Goal: Task Accomplishment & Management: Use online tool/utility

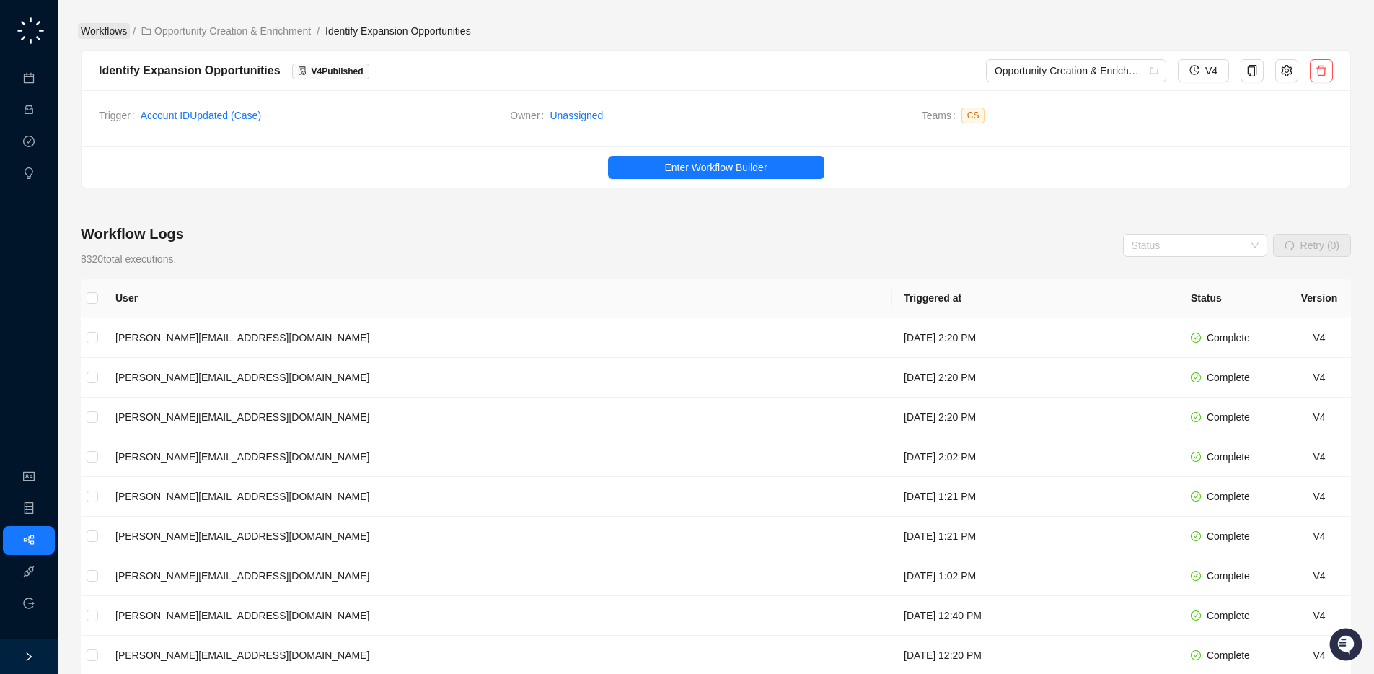
click at [96, 23] on link "Workflows" at bounding box center [104, 31] width 52 height 16
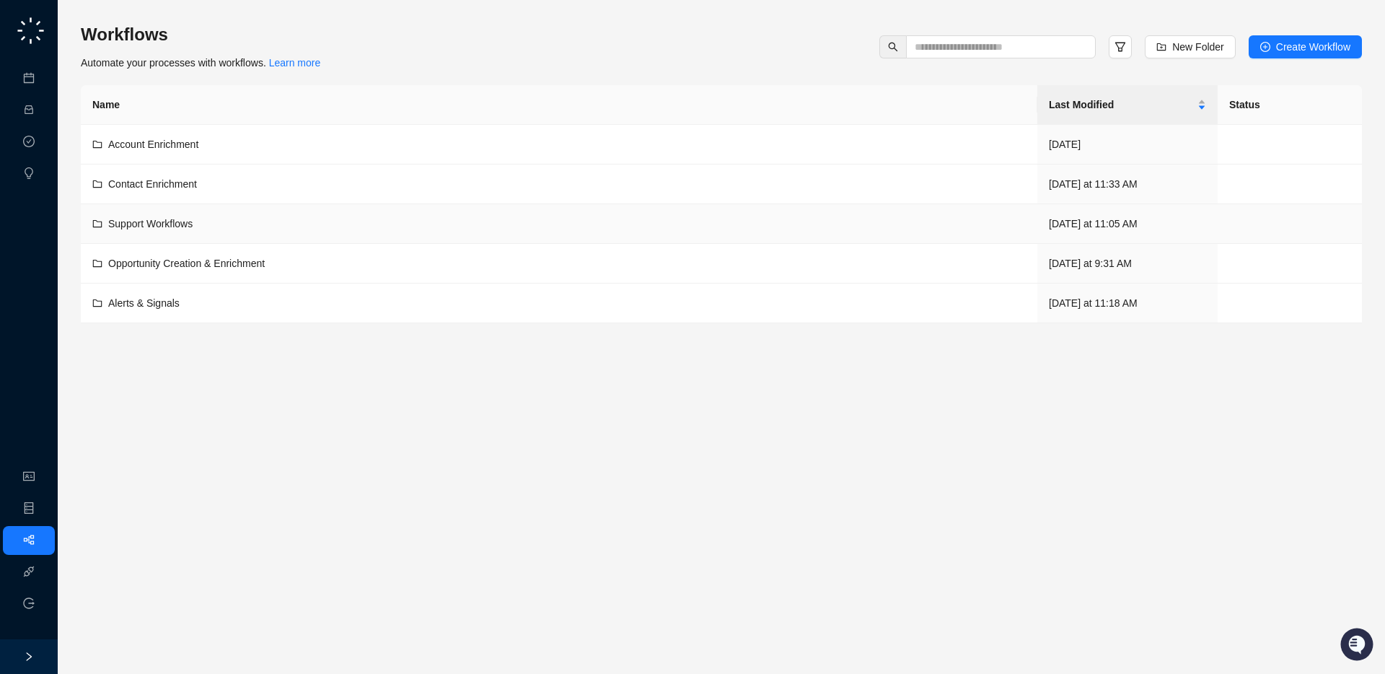
click at [211, 236] on td "Support Workflows" at bounding box center [559, 224] width 956 height 40
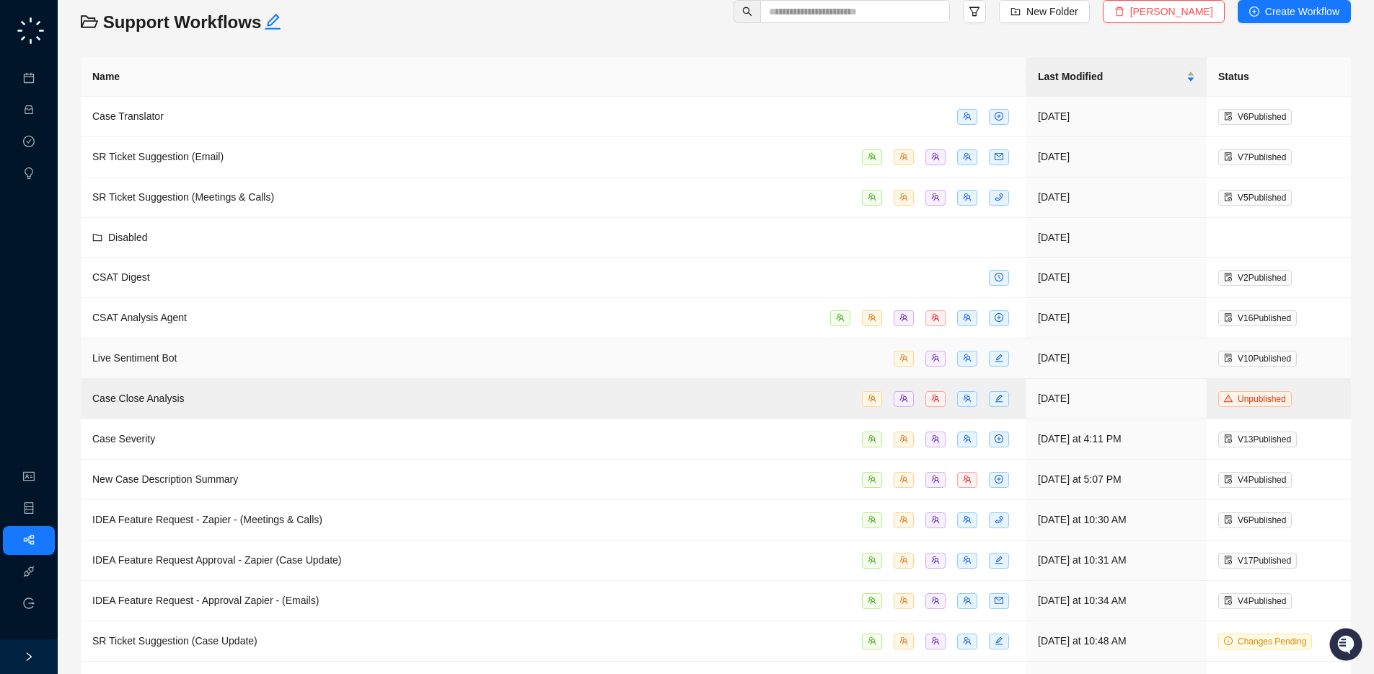
scroll to position [82, 0]
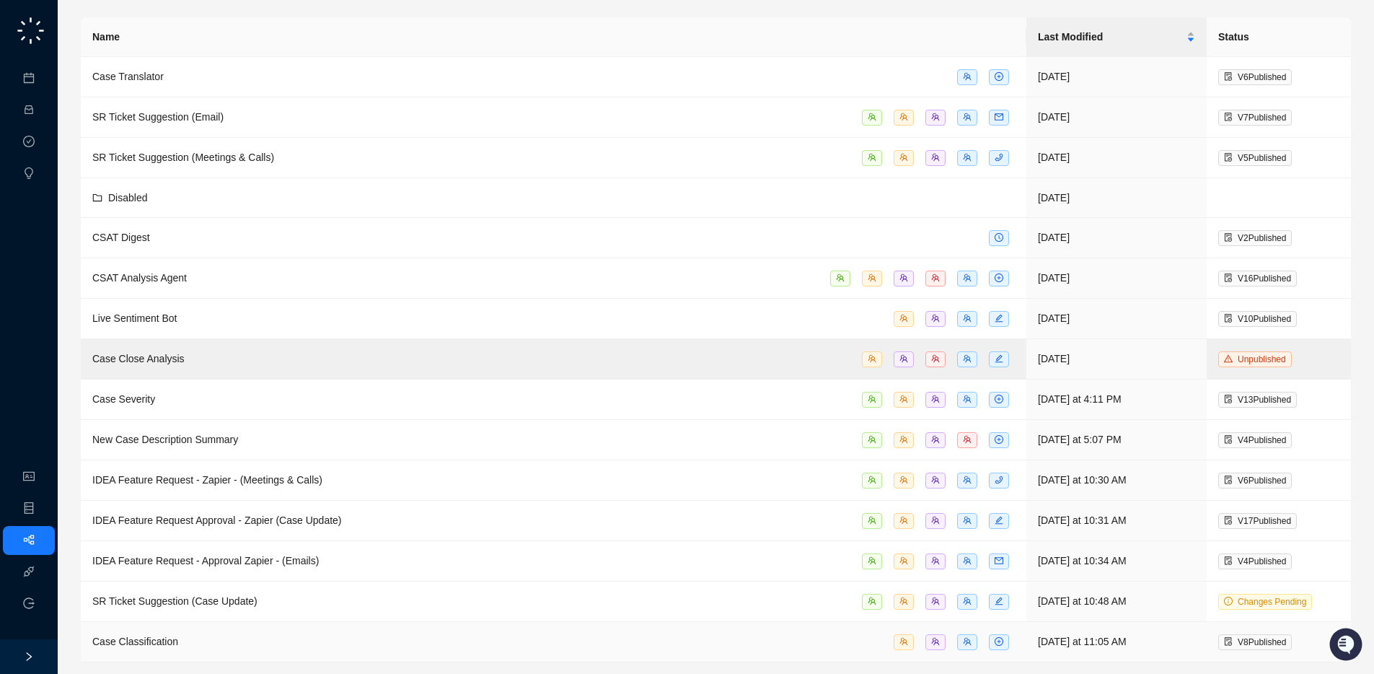
click at [269, 646] on div "Case Classification" at bounding box center [553, 641] width 922 height 17
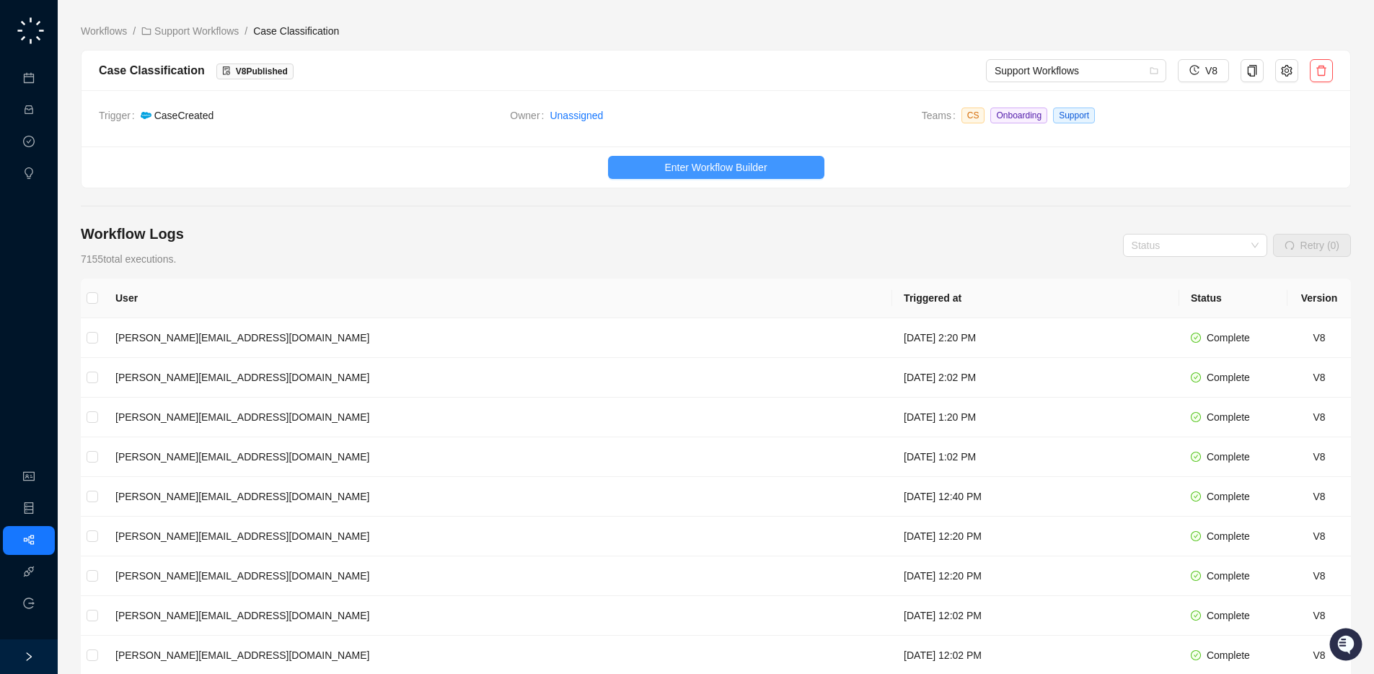
click at [731, 167] on span "Enter Workflow Builder" at bounding box center [715, 167] width 102 height 16
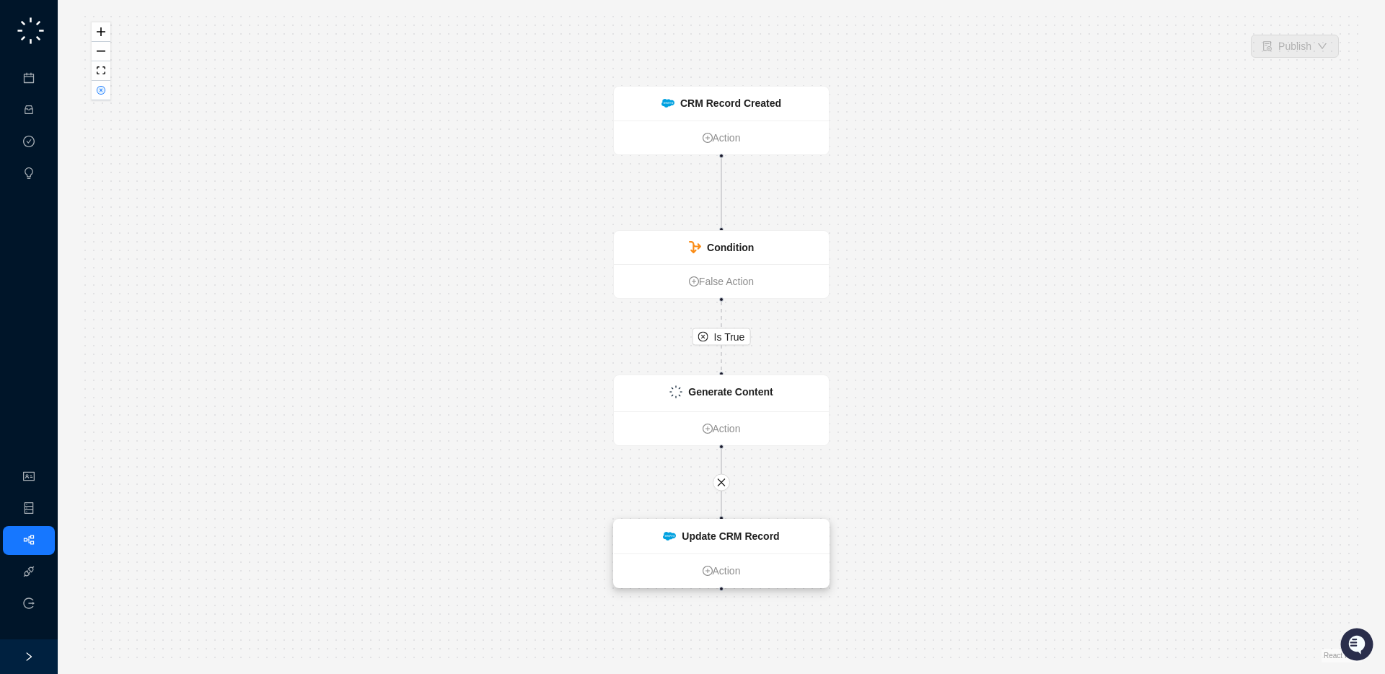
click at [777, 537] on strong "Update CRM Record" at bounding box center [730, 536] width 97 height 12
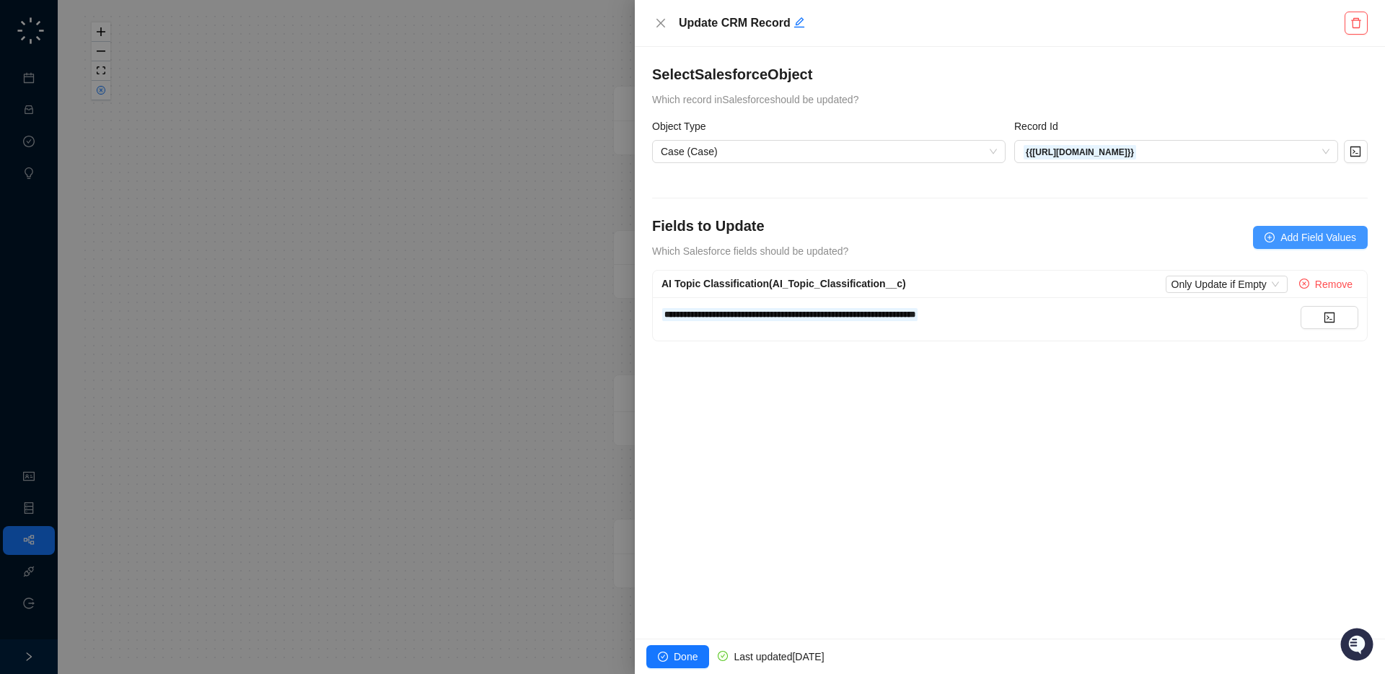
click at [1287, 247] on button "Add Field Values" at bounding box center [1310, 237] width 115 height 23
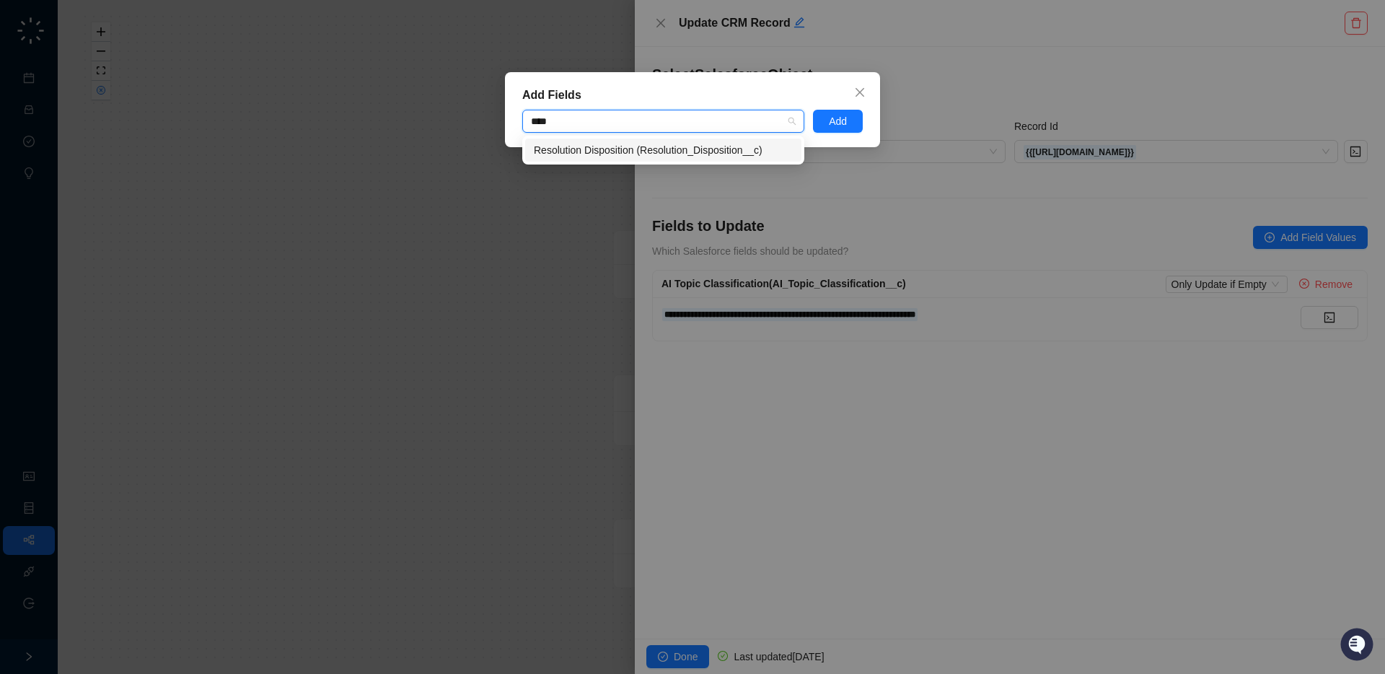
type input "*****"
click at [688, 149] on div "Resolution Disposition (Resolution_Disposition__c)" at bounding box center [663, 150] width 259 height 16
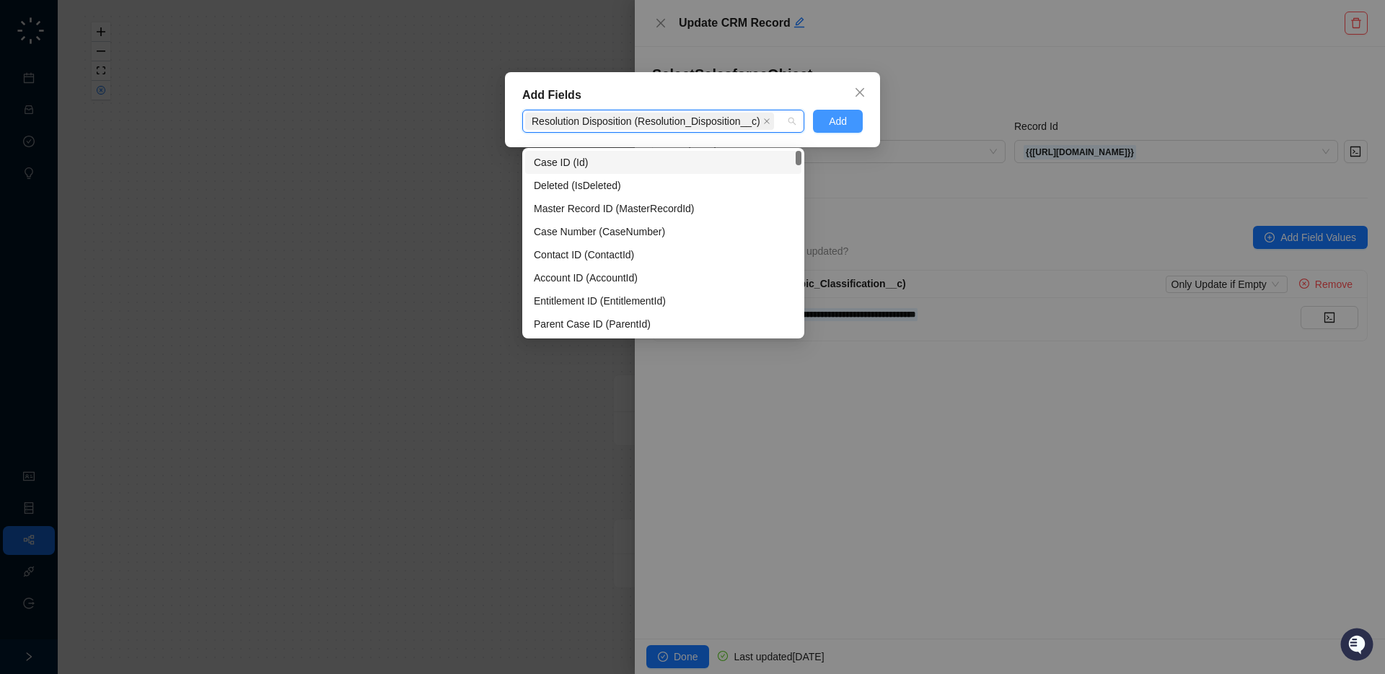
click at [827, 125] on button "Add" at bounding box center [838, 121] width 50 height 23
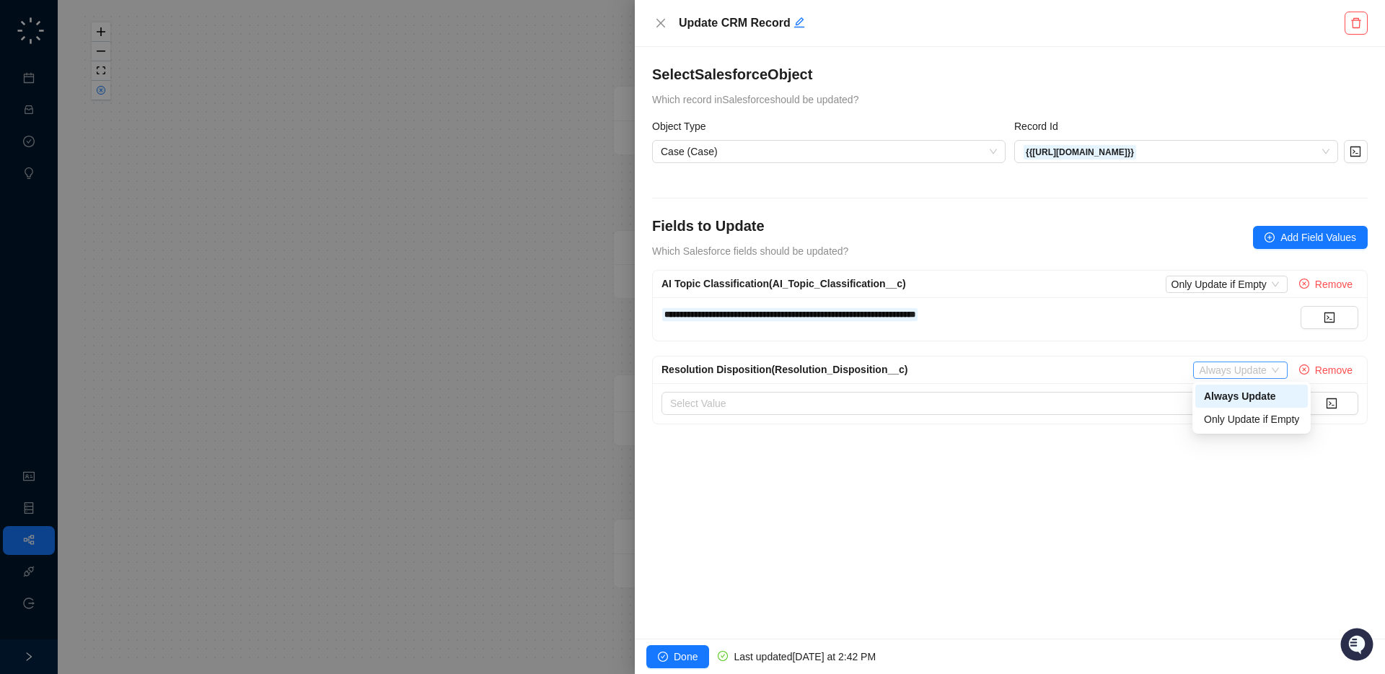
click at [1220, 371] on span "Always Update" at bounding box center [1240, 370] width 82 height 16
click at [1225, 420] on div "Only Update if Empty" at bounding box center [1251, 419] width 95 height 16
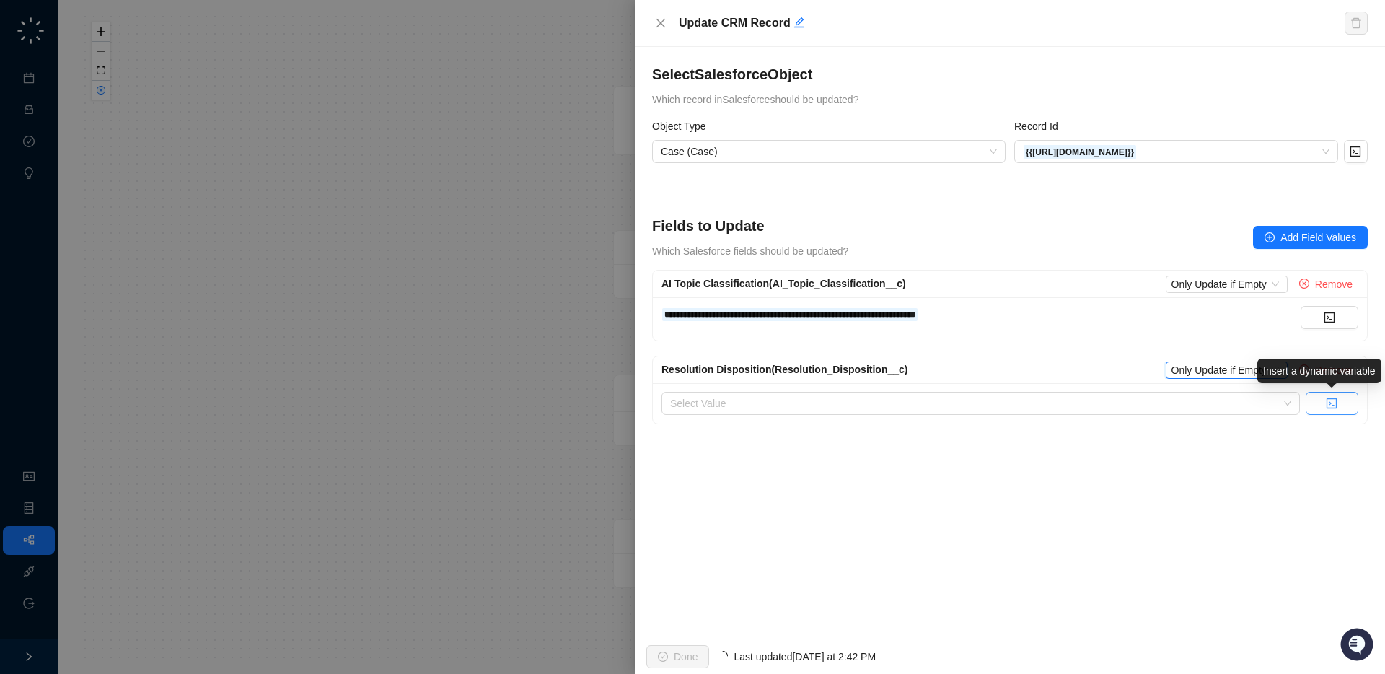
click at [1331, 398] on icon "code" at bounding box center [1331, 403] width 10 height 10
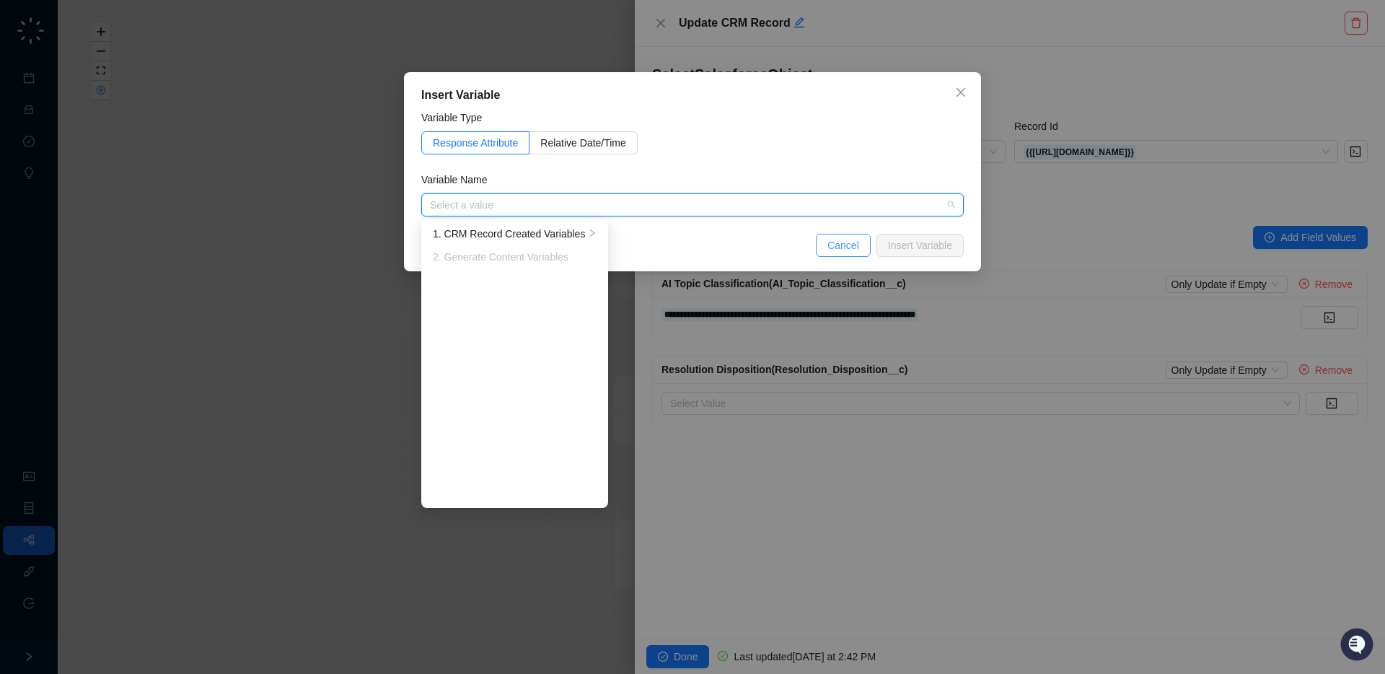
click at [847, 249] on span "Cancel" at bounding box center [843, 245] width 32 height 16
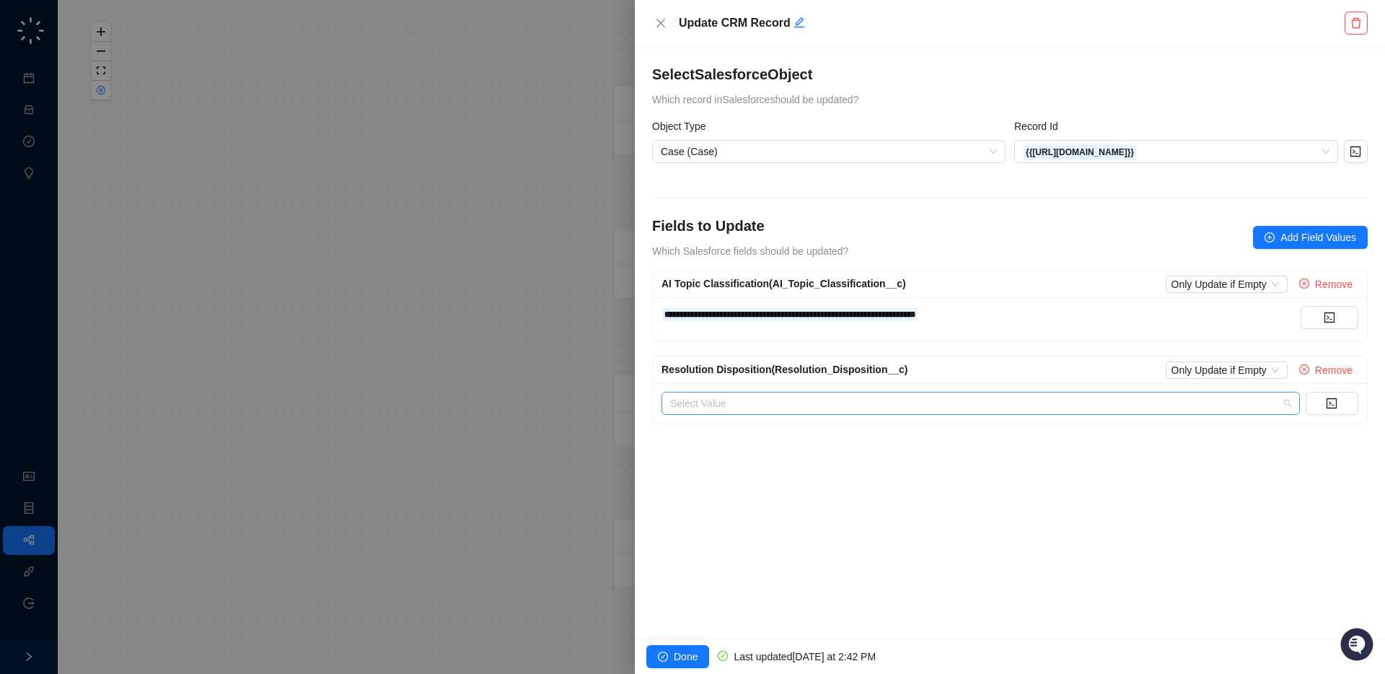
click at [816, 405] on input "search" at bounding box center [976, 403] width 612 height 22
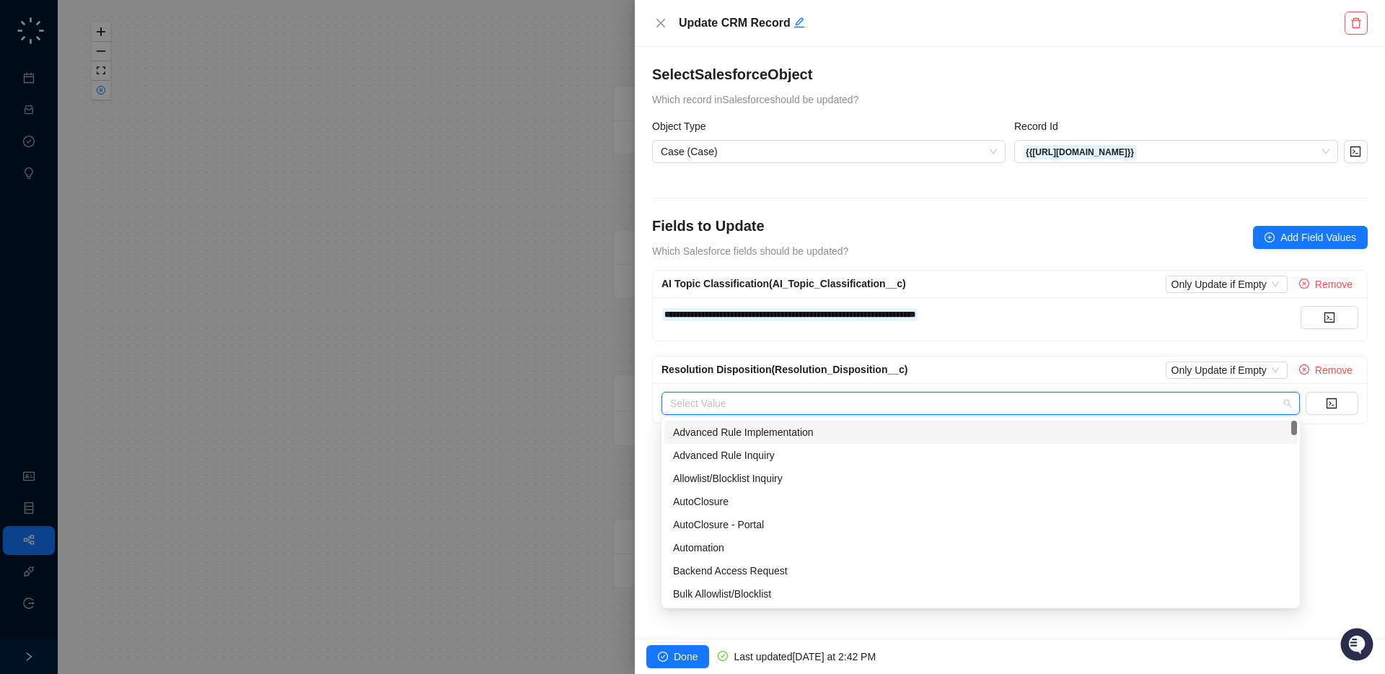
click at [816, 405] on input "search" at bounding box center [976, 403] width 612 height 22
click at [1345, 449] on div "**********" at bounding box center [1010, 342] width 750 height 591
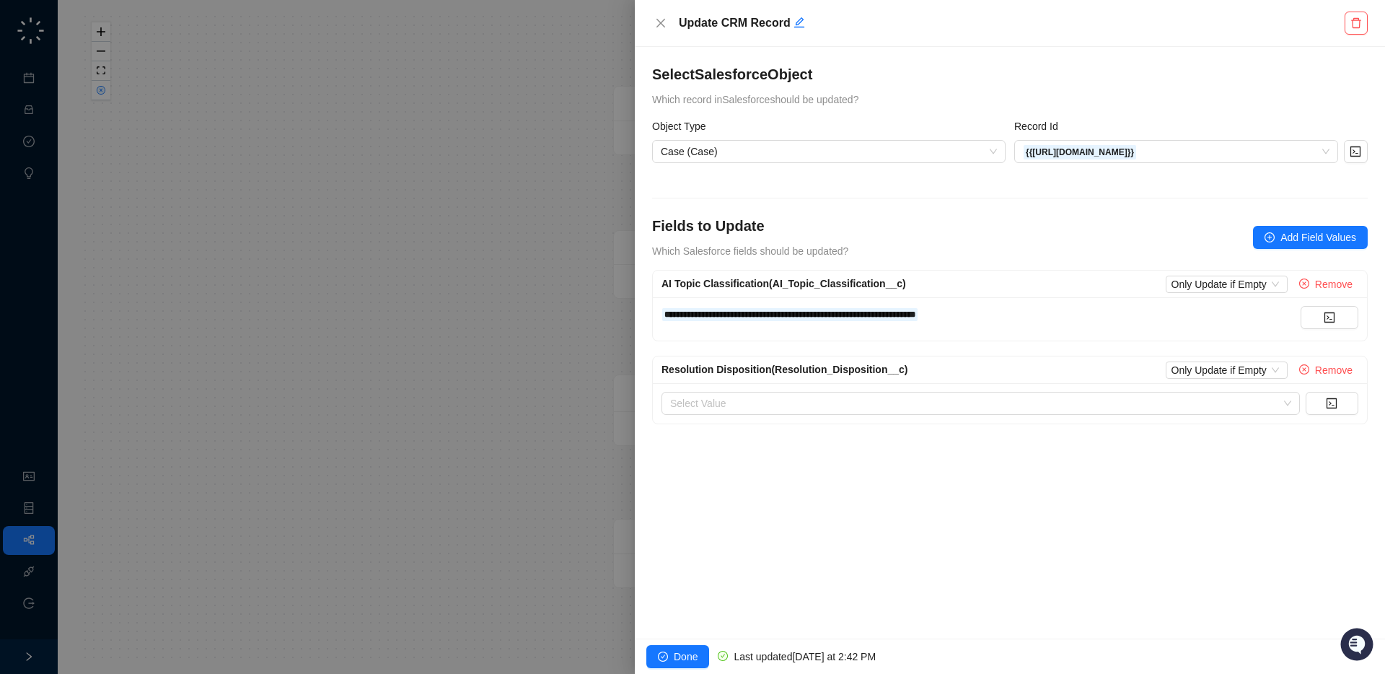
click at [990, 314] on div "**********" at bounding box center [980, 314] width 639 height 16
drag, startPoint x: 990, startPoint y: 314, endPoint x: 695, endPoint y: 307, distance: 295.1
click at [695, 307] on div "**********" at bounding box center [980, 314] width 639 height 16
click at [696, 311] on span "**********" at bounding box center [789, 314] width 251 height 9
click at [1336, 406] on icon "code" at bounding box center [1331, 403] width 10 height 10
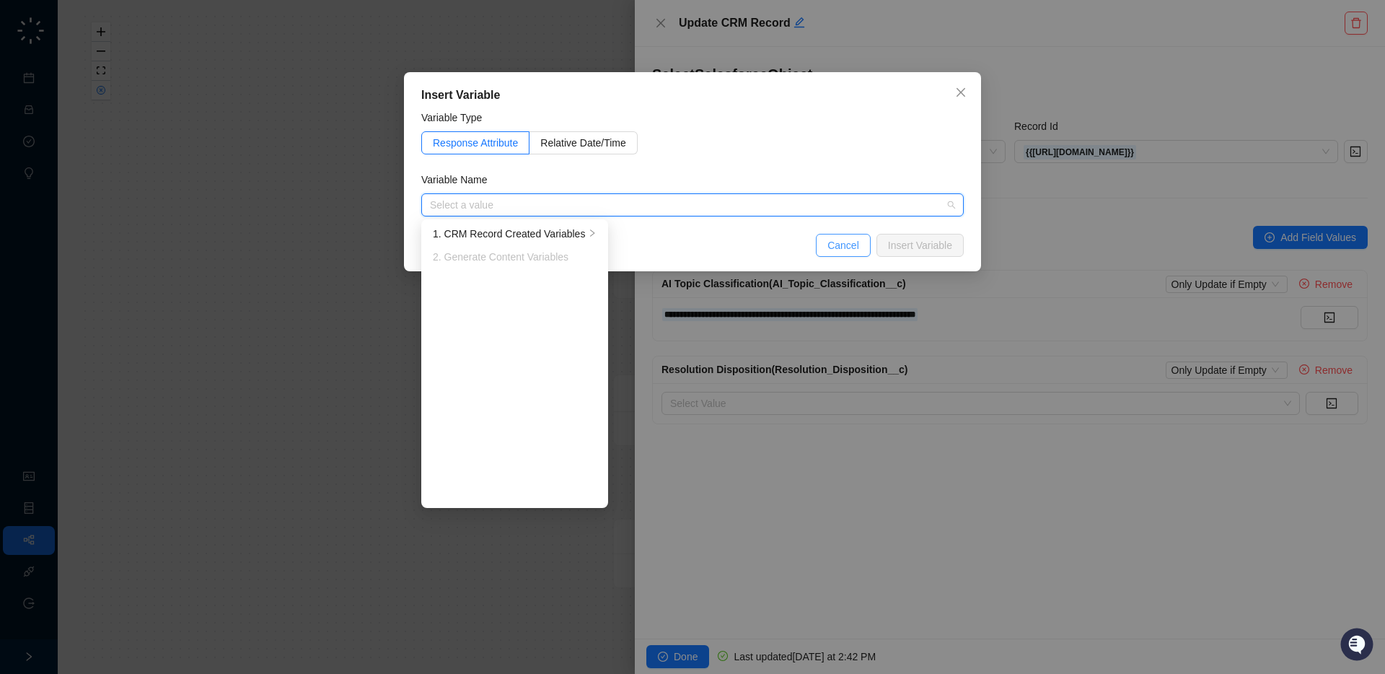
click at [851, 249] on span "Cancel" at bounding box center [843, 245] width 32 height 16
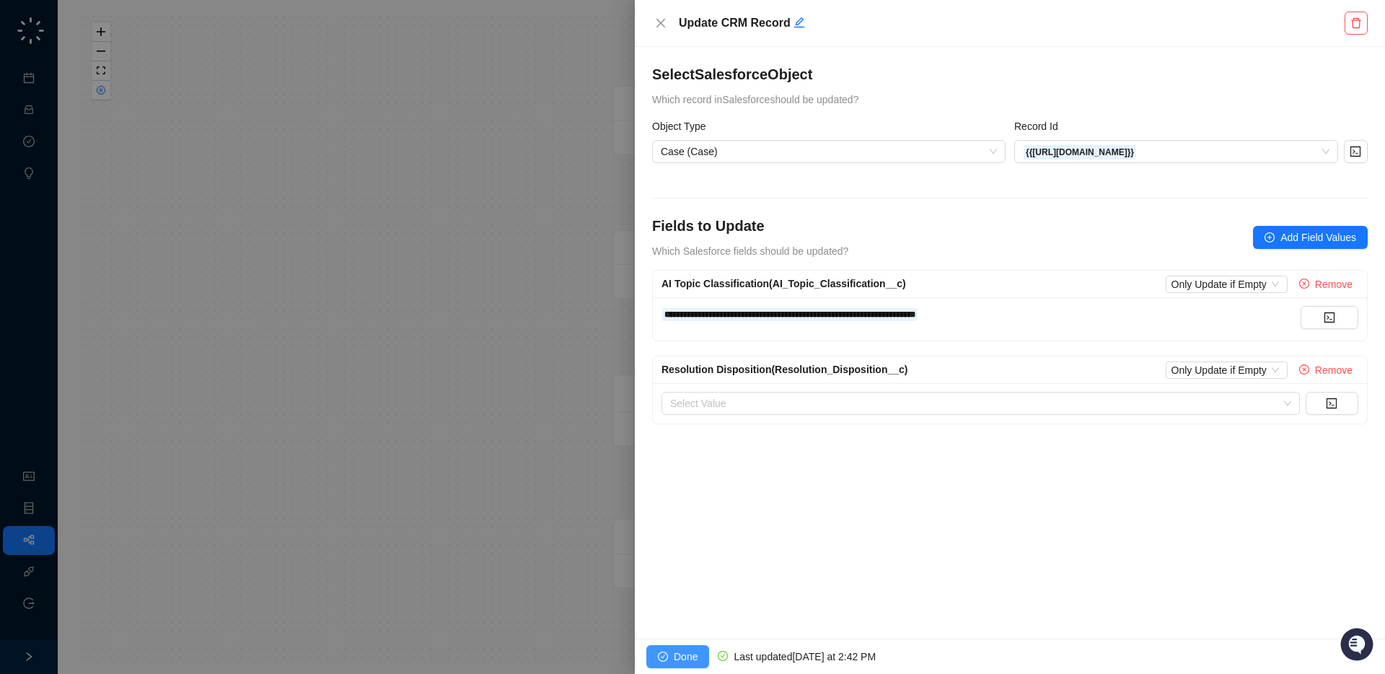
drag, startPoint x: 690, startPoint y: 661, endPoint x: 648, endPoint y: 560, distance: 108.6
click at [688, 659] on span "Done" at bounding box center [686, 656] width 24 height 16
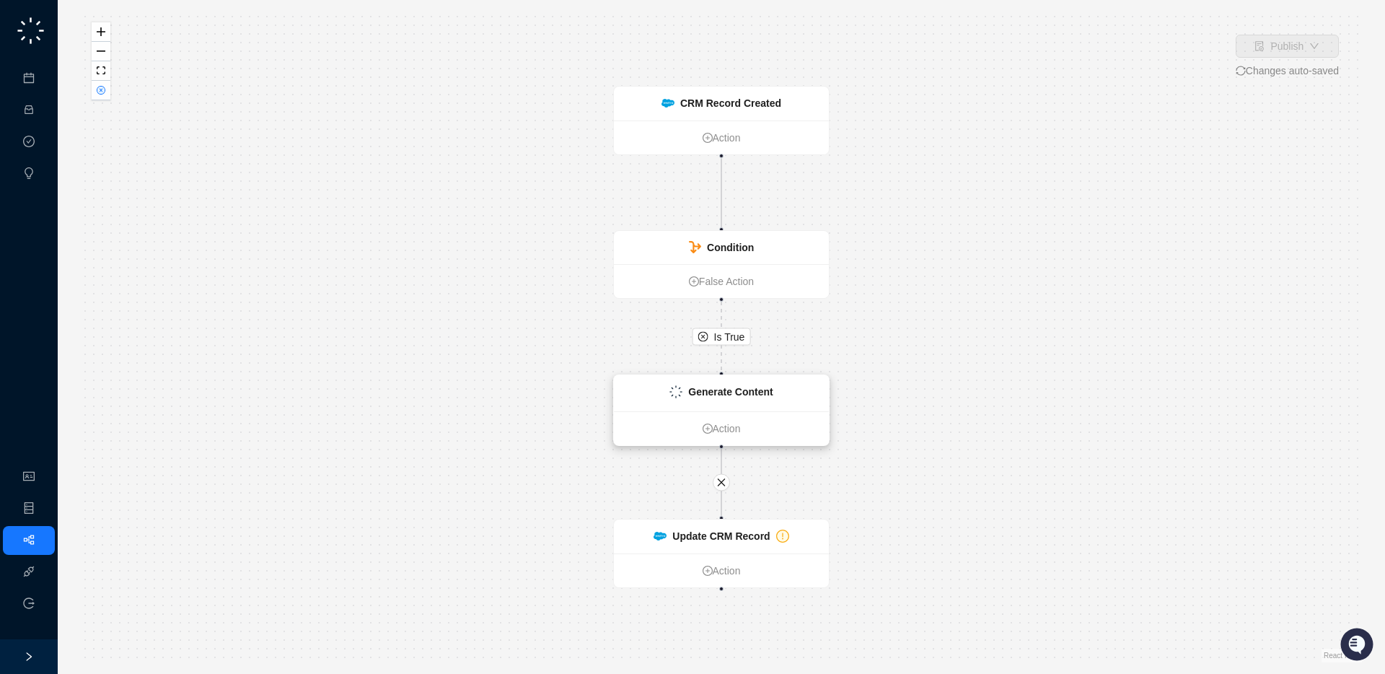
click at [772, 390] on strong "Generate Content" at bounding box center [730, 392] width 84 height 12
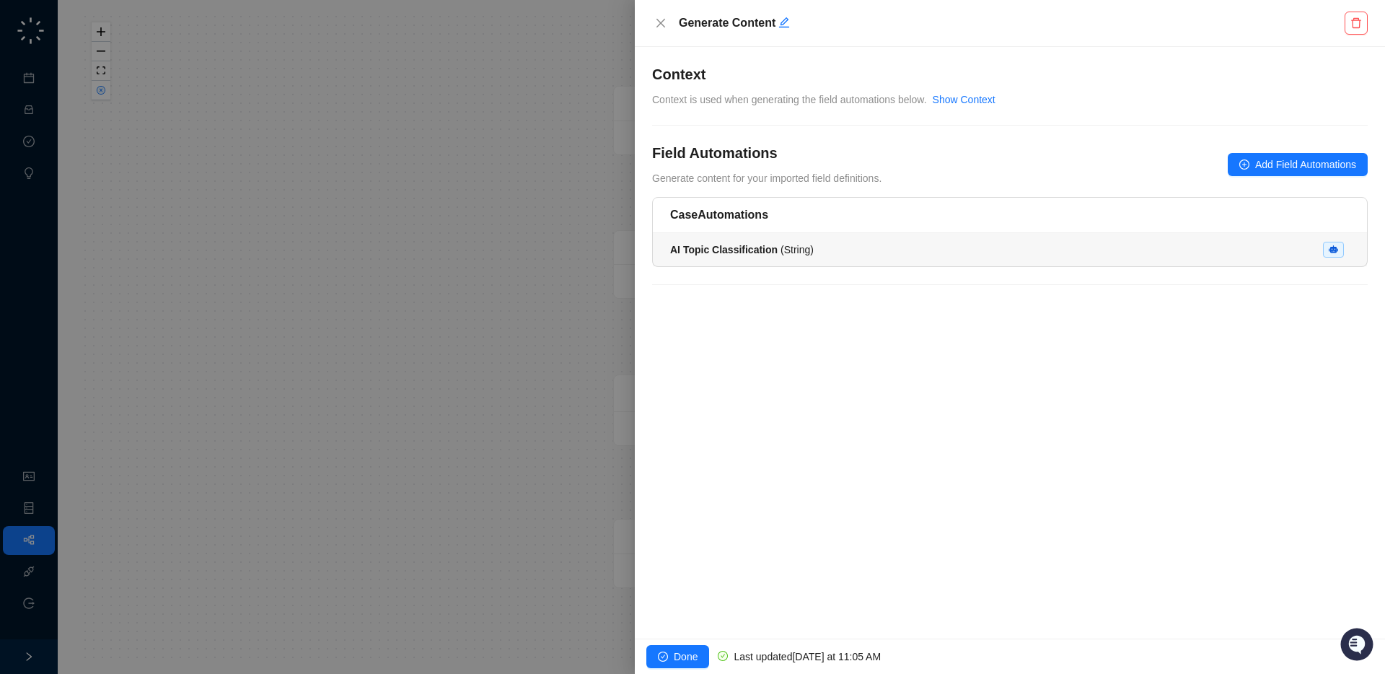
click at [806, 254] on span "AI Topic Classification ( String )" at bounding box center [742, 250] width 144 height 12
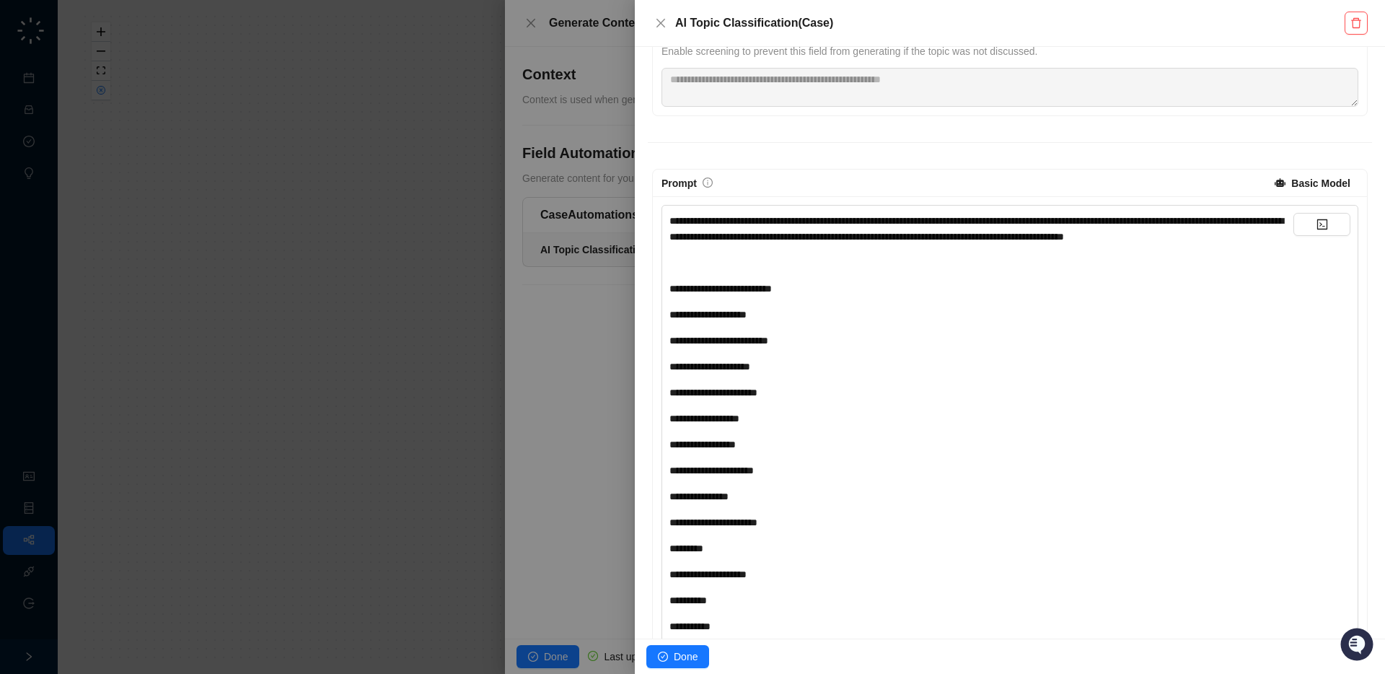
scroll to position [214, 0]
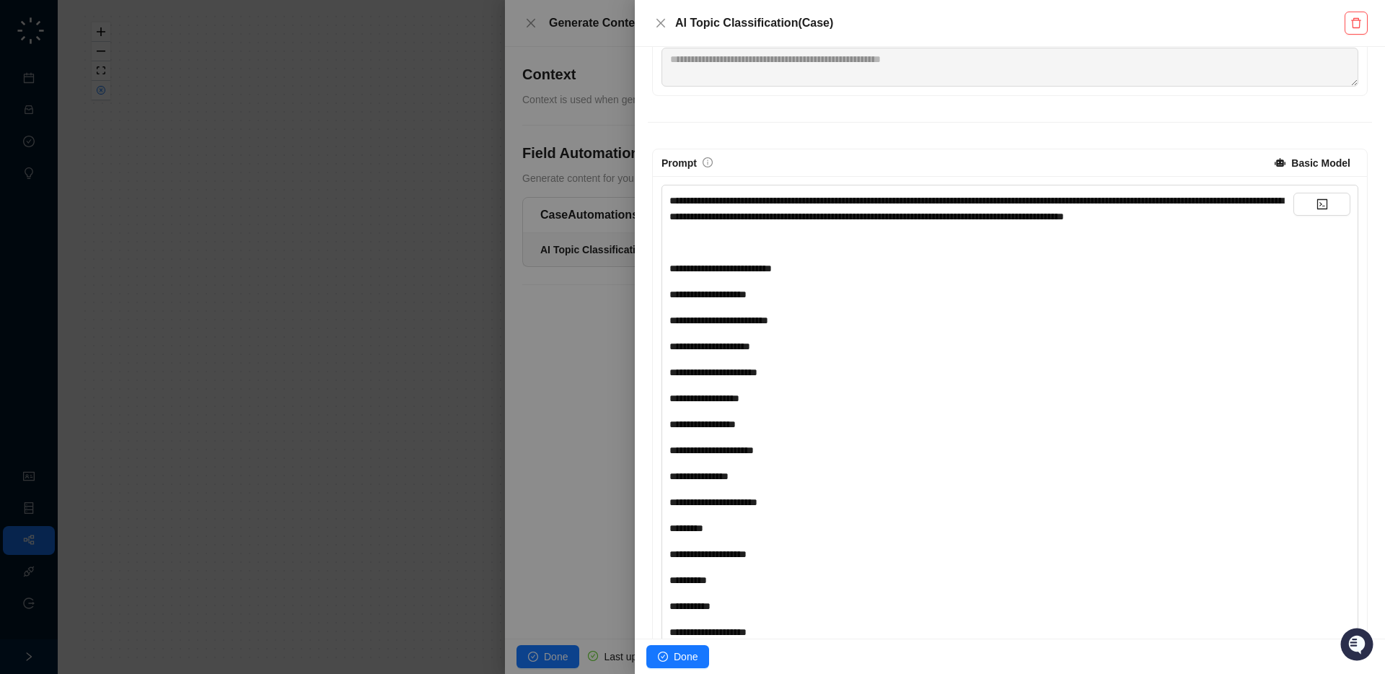
click at [622, 379] on div at bounding box center [692, 337] width 1385 height 674
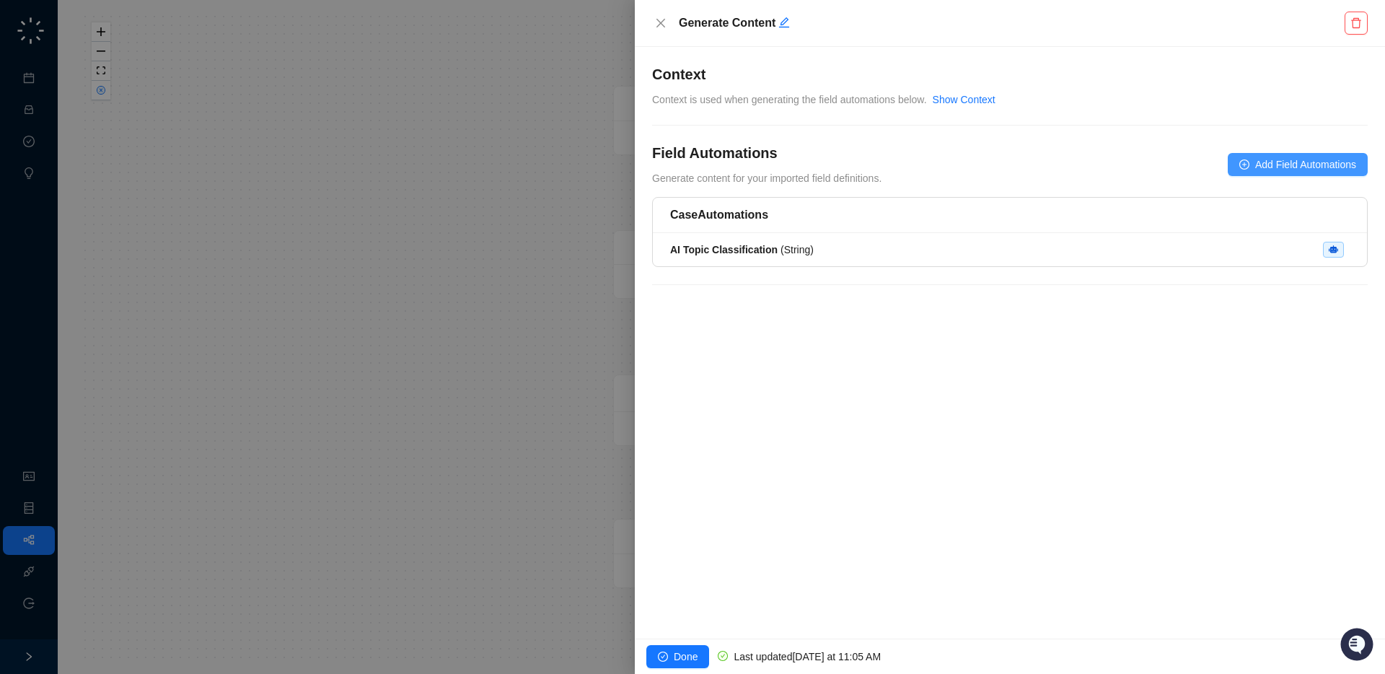
click at [1282, 168] on span "Add Field Automations" at bounding box center [1305, 165] width 101 height 16
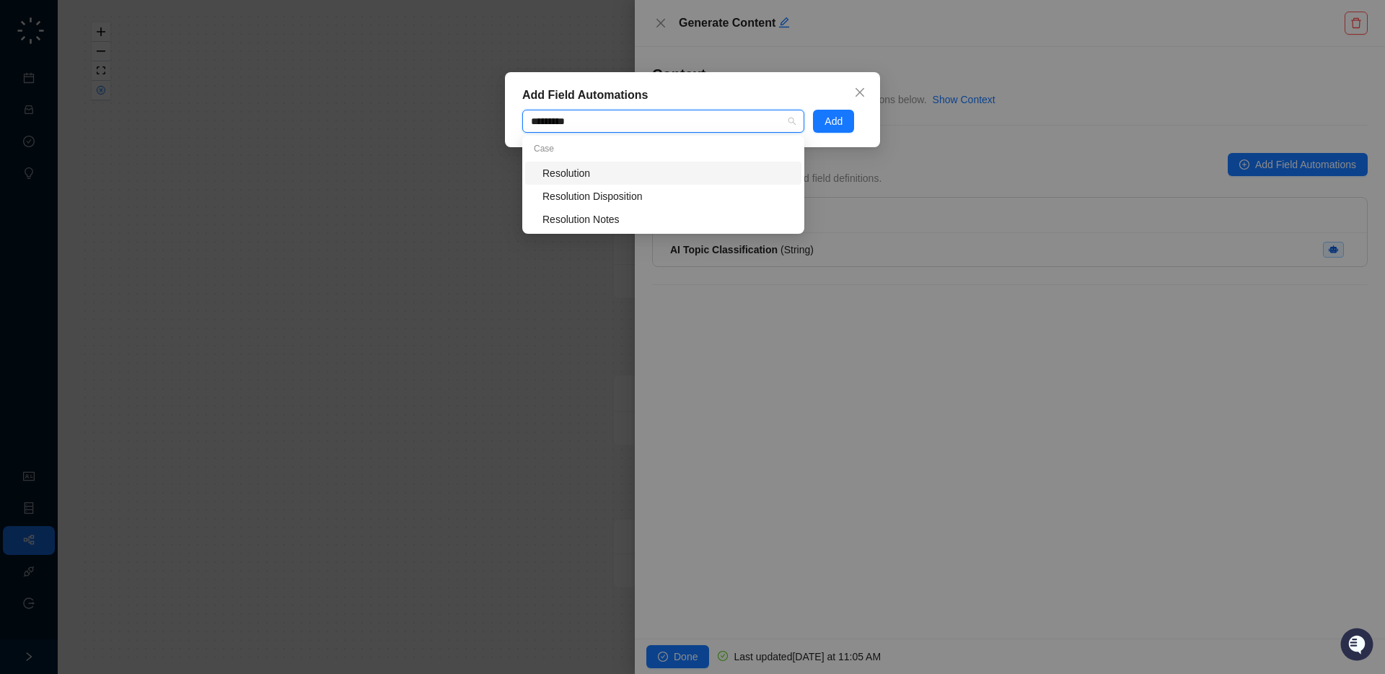
type input "**********"
click at [718, 195] on div "Resolution Disposition" at bounding box center [667, 196] width 250 height 16
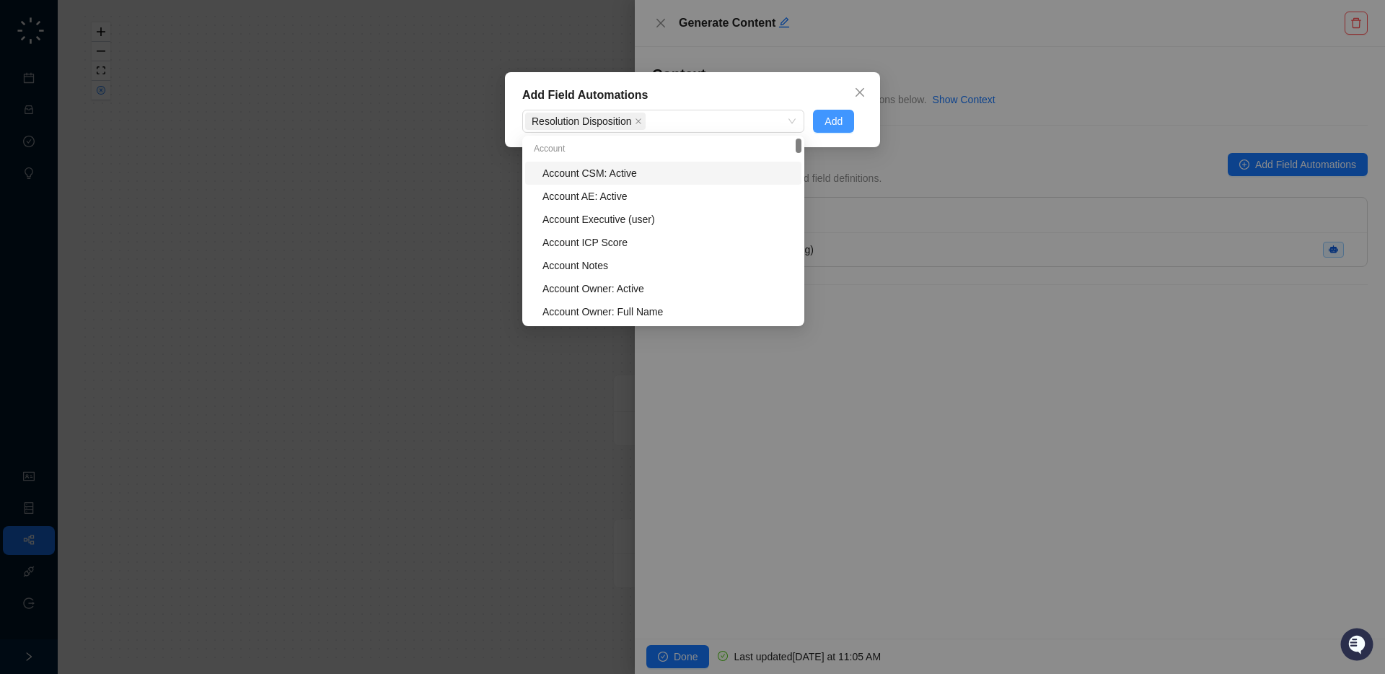
click at [832, 122] on span "Add" at bounding box center [833, 121] width 18 height 16
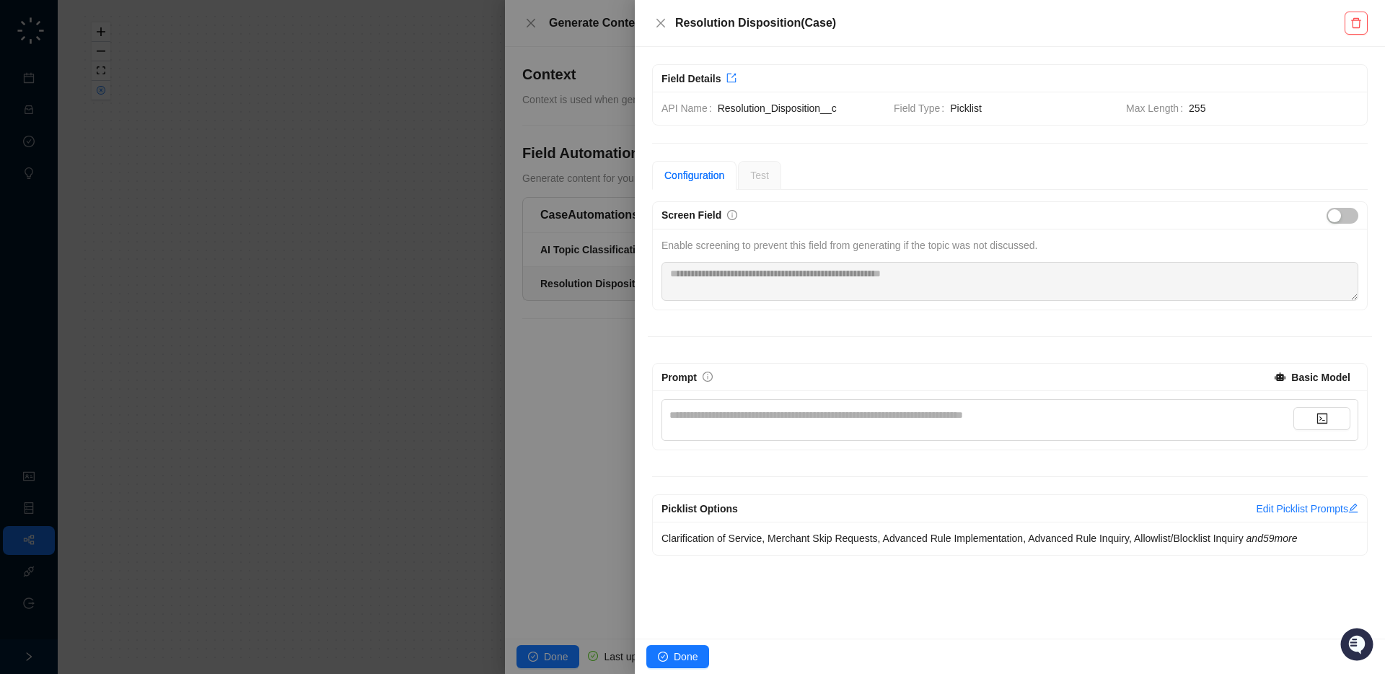
click at [884, 420] on div "**********" at bounding box center [981, 415] width 624 height 16
click at [555, 308] on div at bounding box center [692, 337] width 1385 height 674
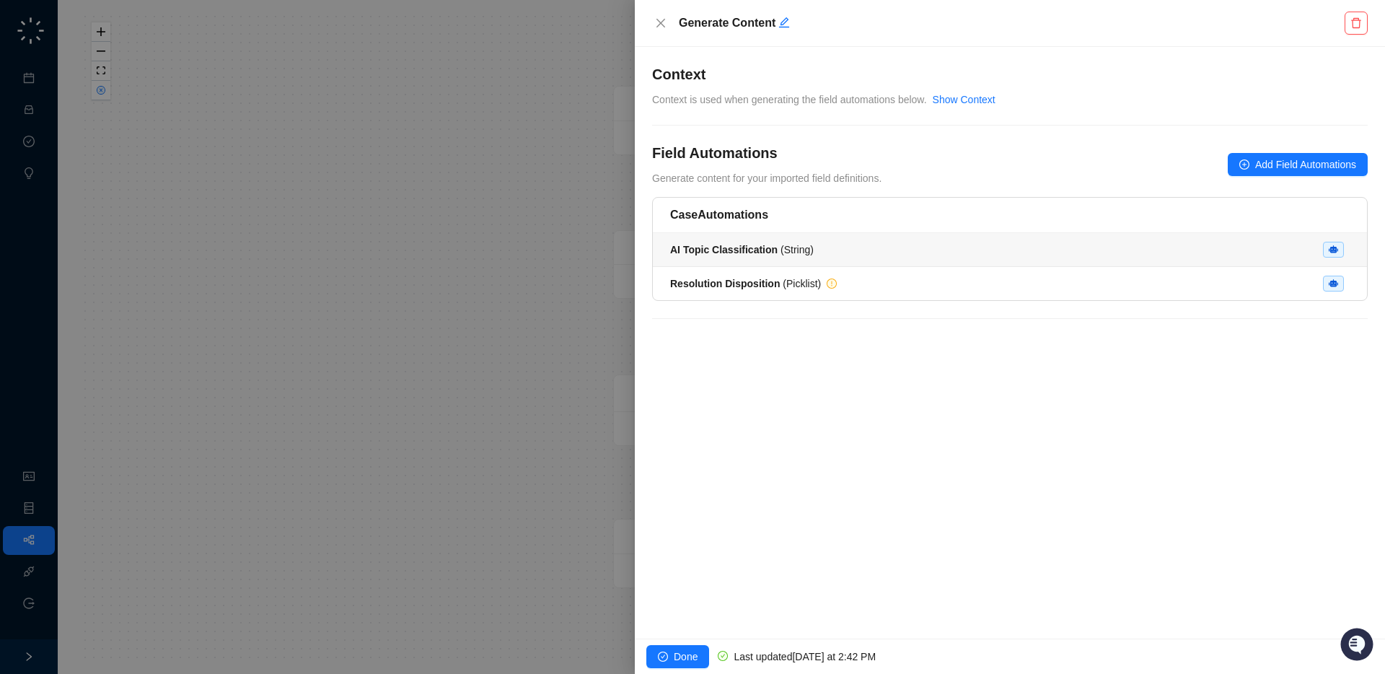
click at [736, 250] on strong "AI Topic Classification" at bounding box center [723, 250] width 107 height 12
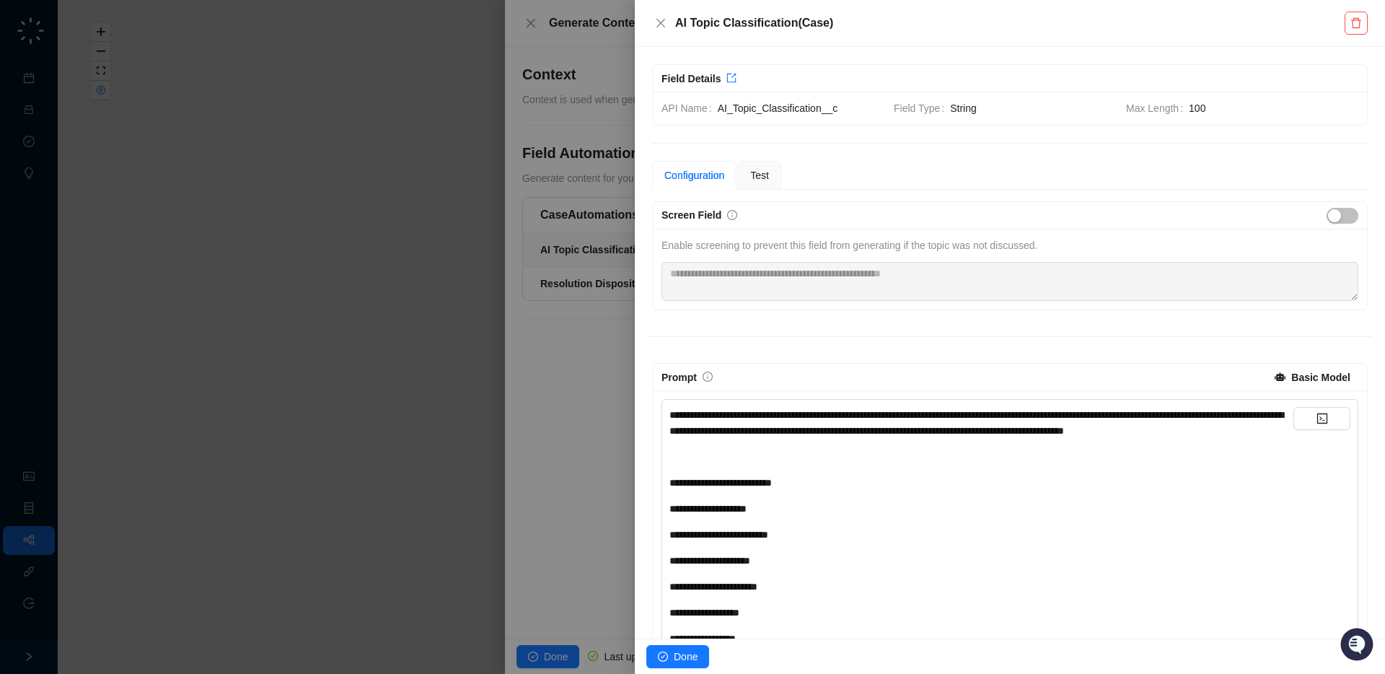
click at [926, 464] on div "﻿" at bounding box center [981, 457] width 624 height 16
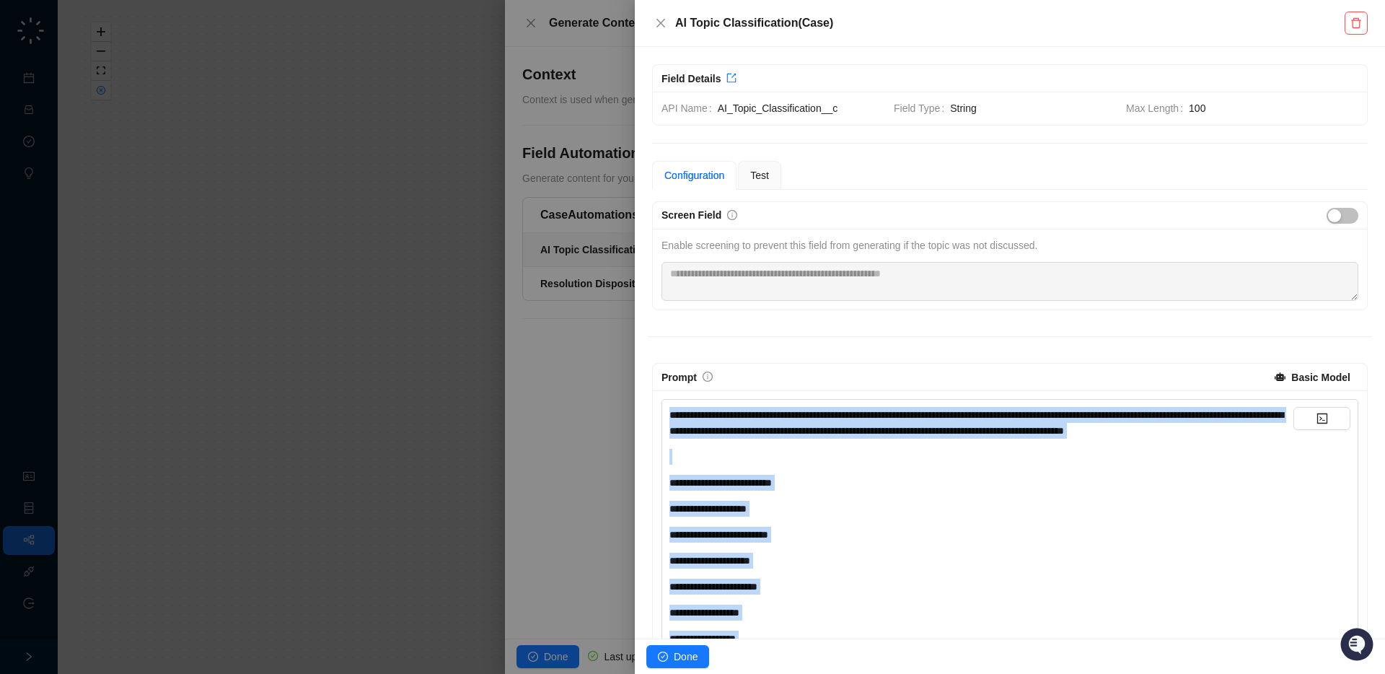
copy div "**********"
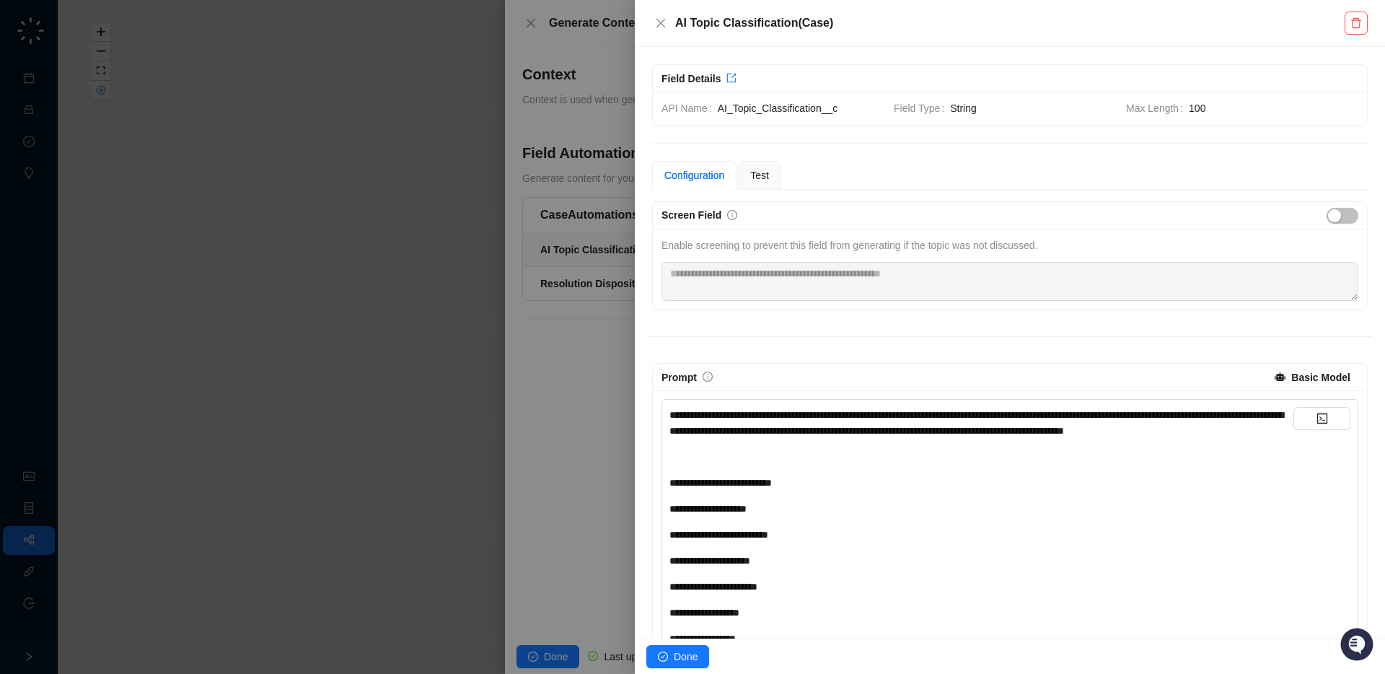
click at [574, 401] on div at bounding box center [692, 337] width 1385 height 674
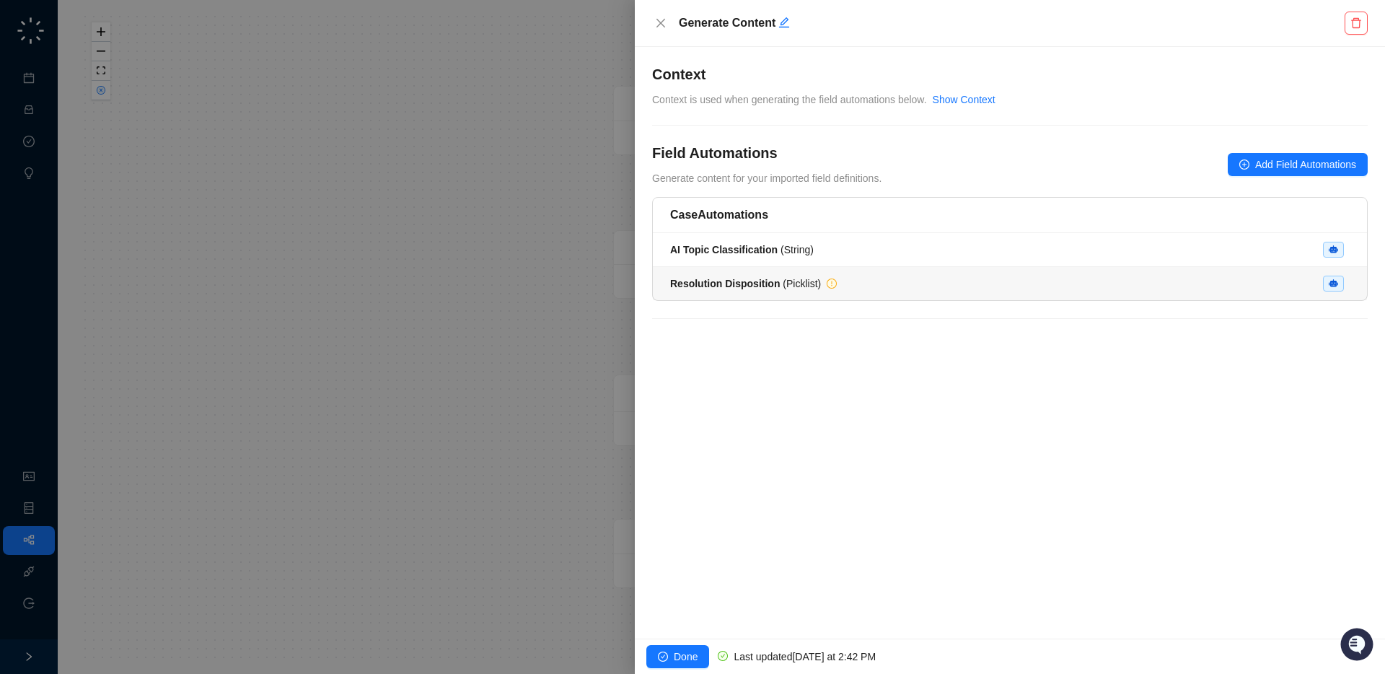
click at [738, 292] on li "Resolution Disposition ( Picklist )" at bounding box center [1010, 283] width 714 height 33
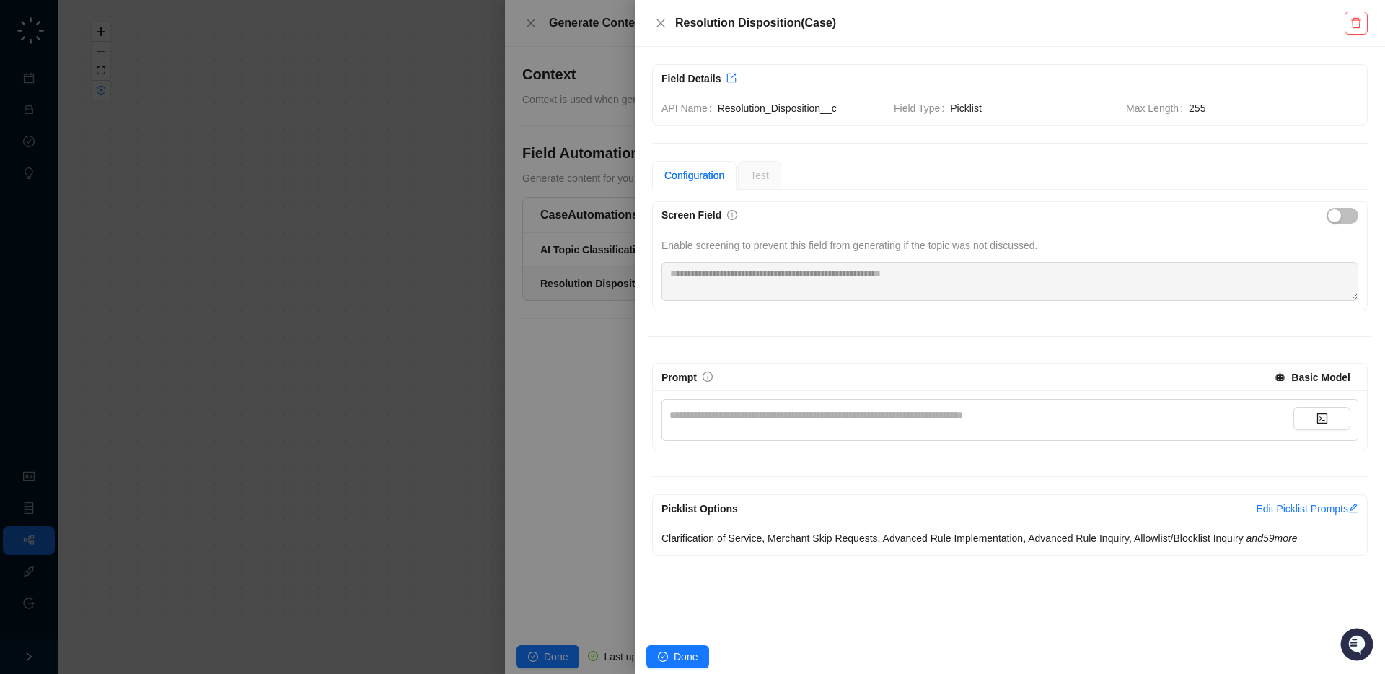
click at [799, 414] on div "**********" at bounding box center [981, 415] width 624 height 16
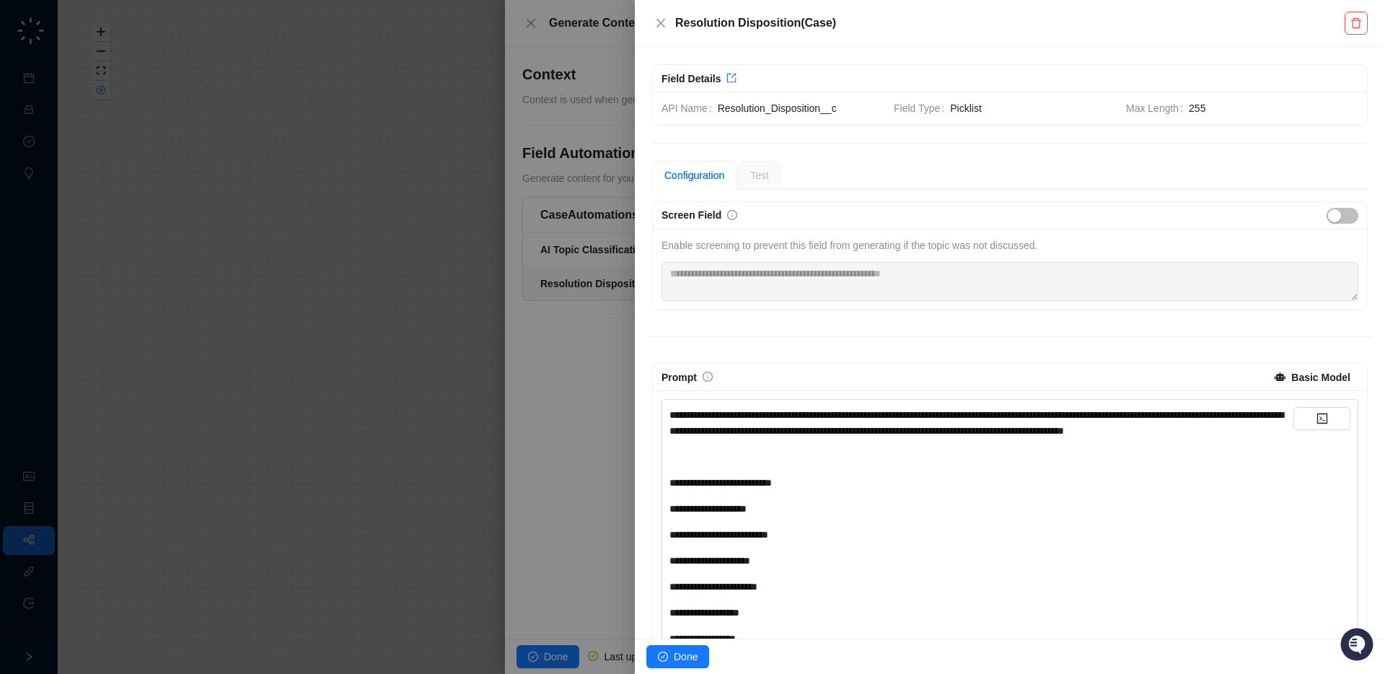
scroll to position [1394, 0]
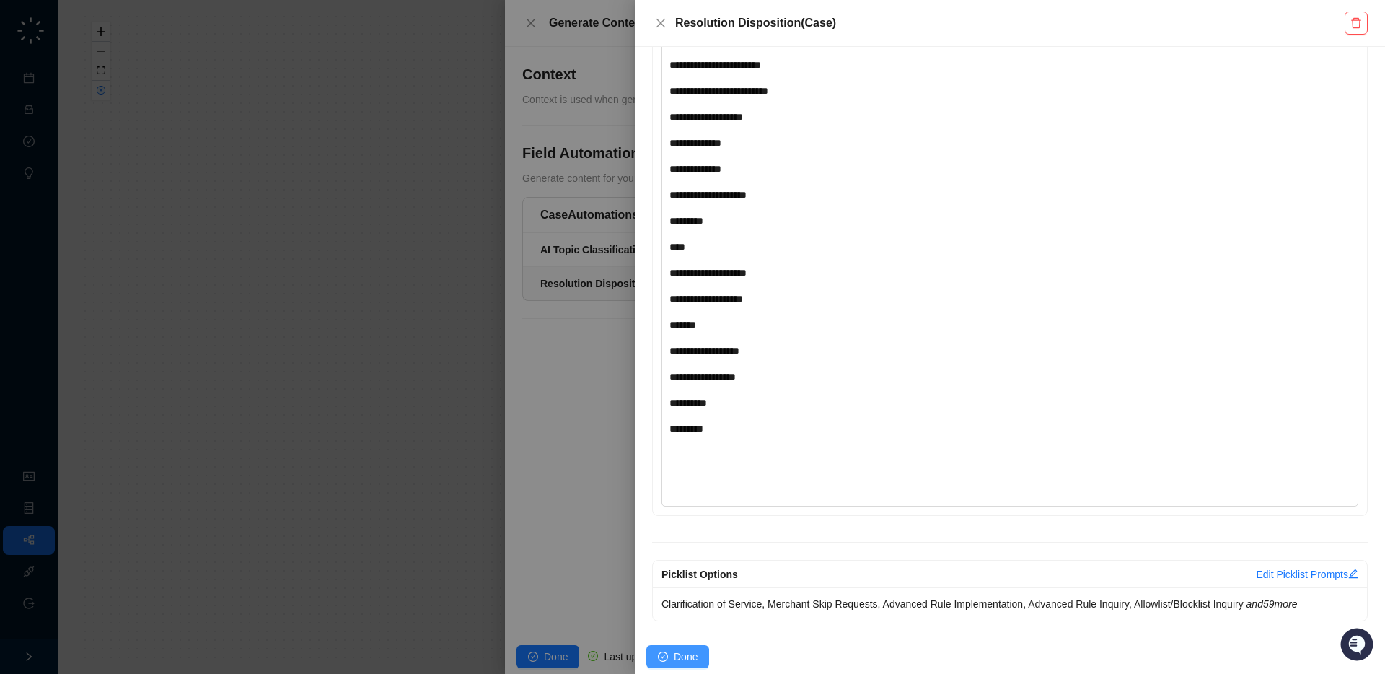
click at [688, 655] on span "Done" at bounding box center [686, 656] width 24 height 16
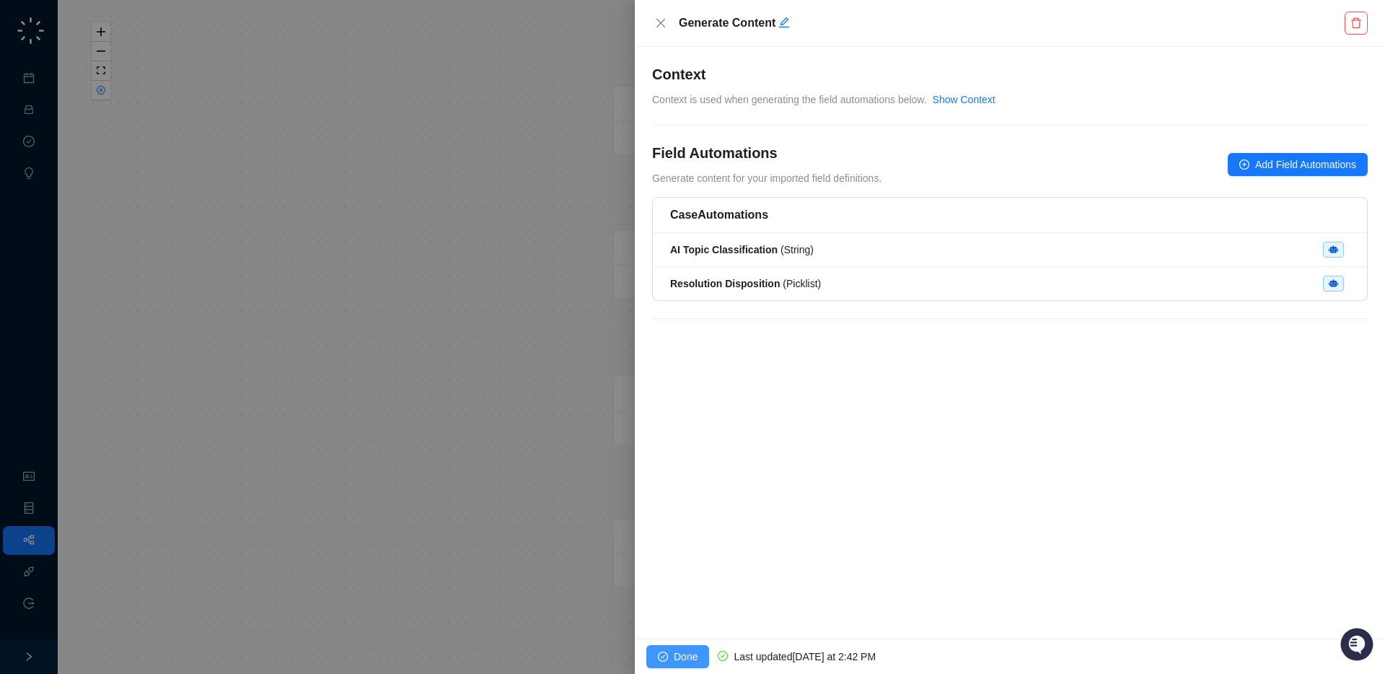
click at [675, 653] on span "Done" at bounding box center [686, 656] width 24 height 16
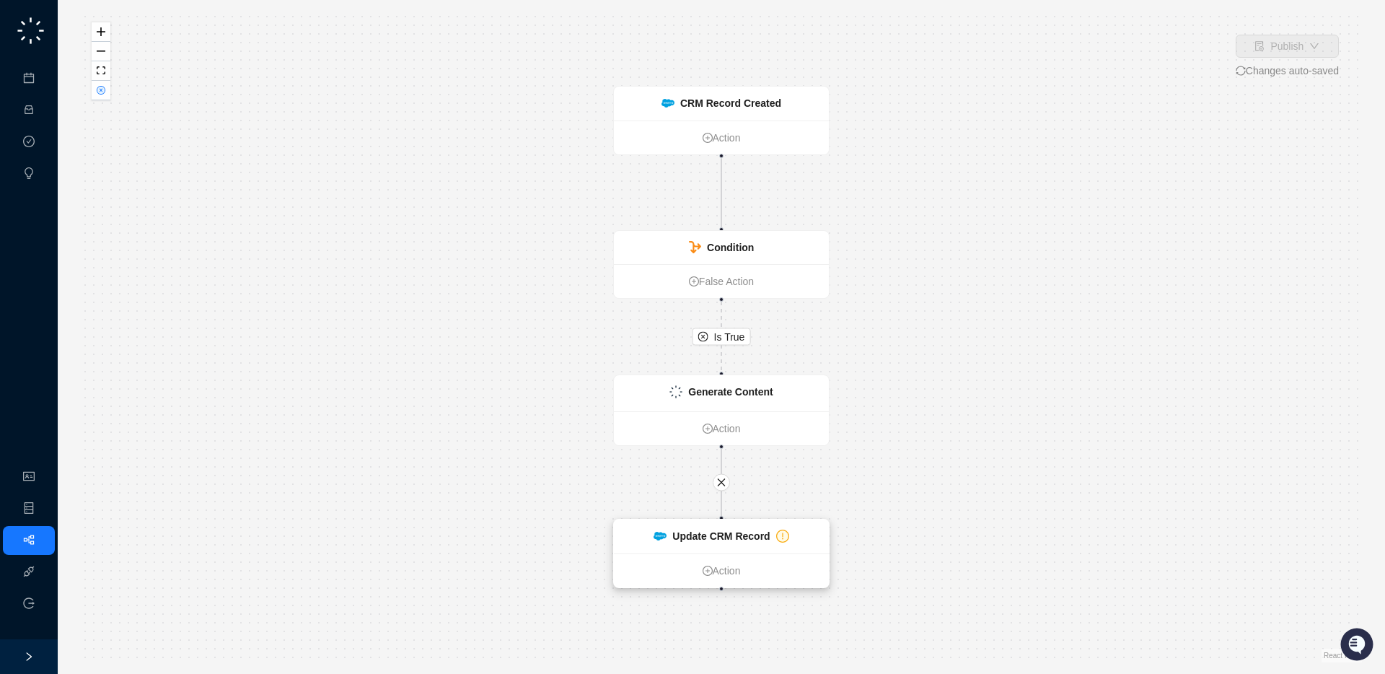
click at [752, 543] on div "Update CRM Record" at bounding box center [720, 536] width 97 height 16
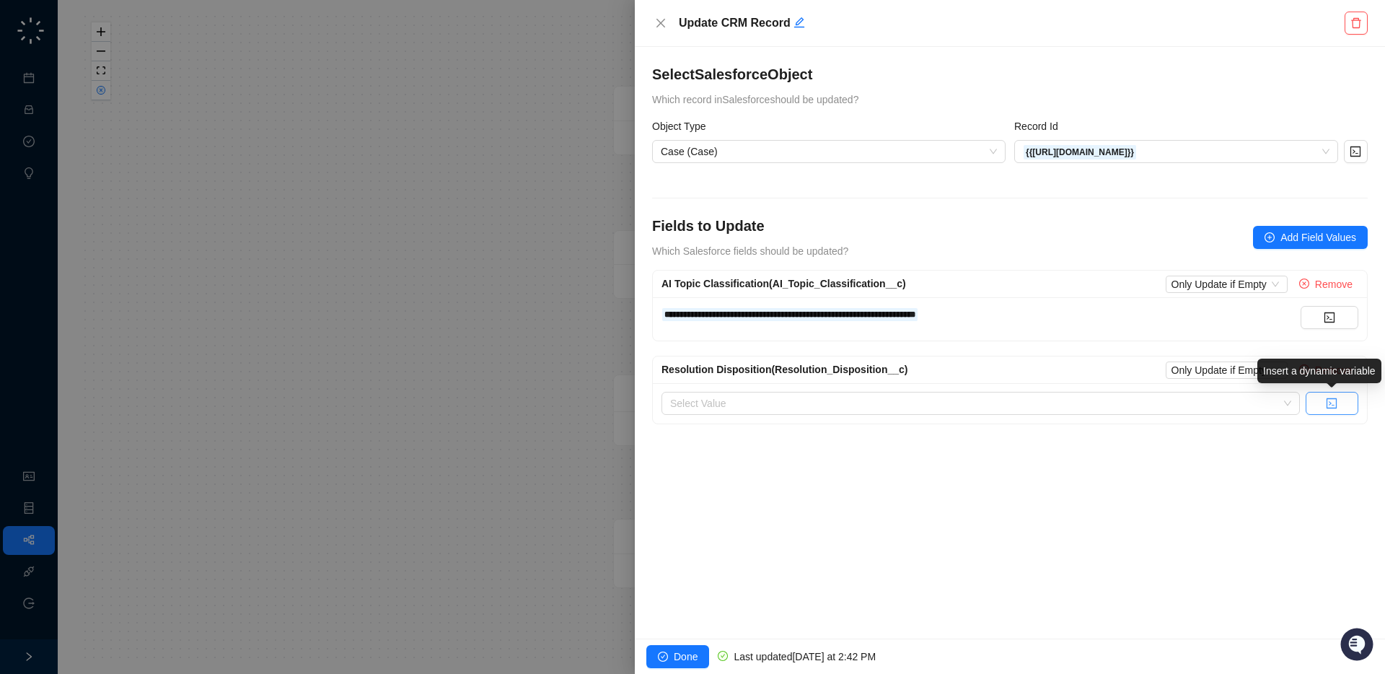
click at [1333, 403] on icon "code" at bounding box center [1332, 403] width 12 height 12
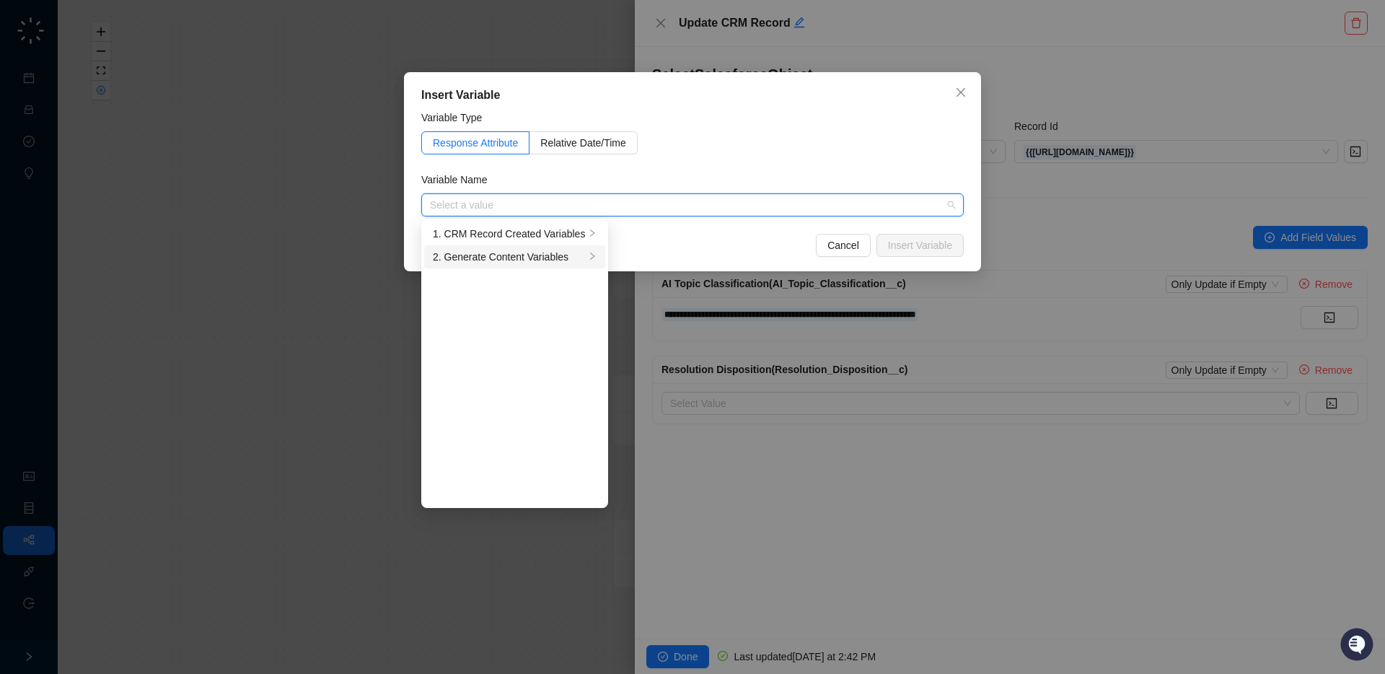
click at [557, 253] on div "2. Generate Content Variables" at bounding box center [509, 257] width 152 height 16
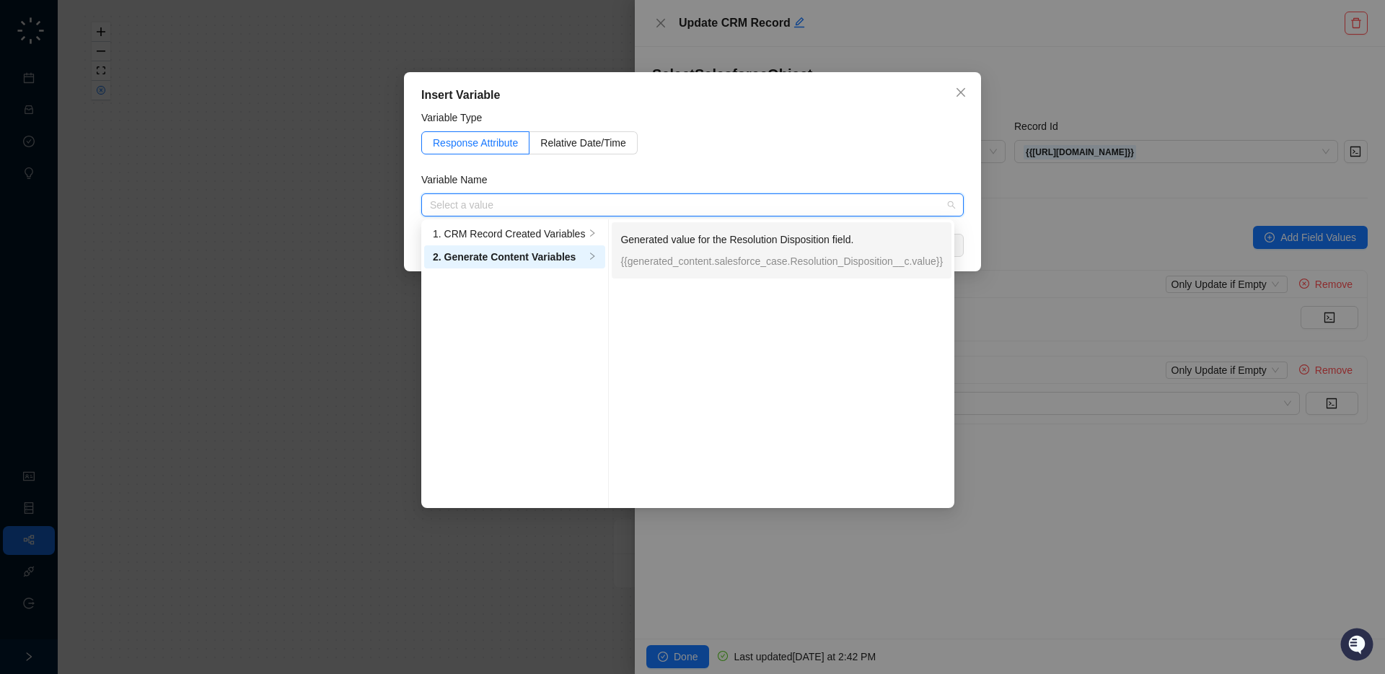
click at [705, 260] on p "{{generated_content.salesforce_case.Resolution_Disposition__c.value}}" at bounding box center [781, 261] width 322 height 16
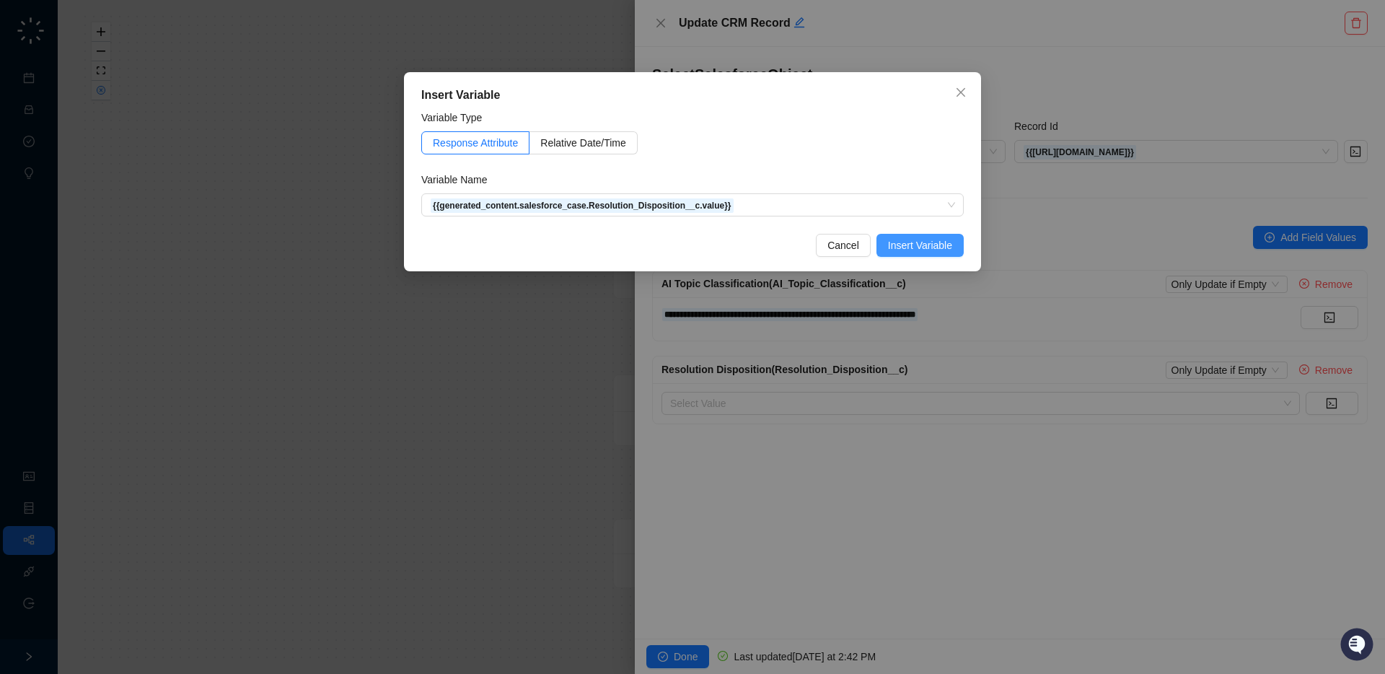
click at [910, 244] on span "Insert Variable" at bounding box center [920, 245] width 64 height 16
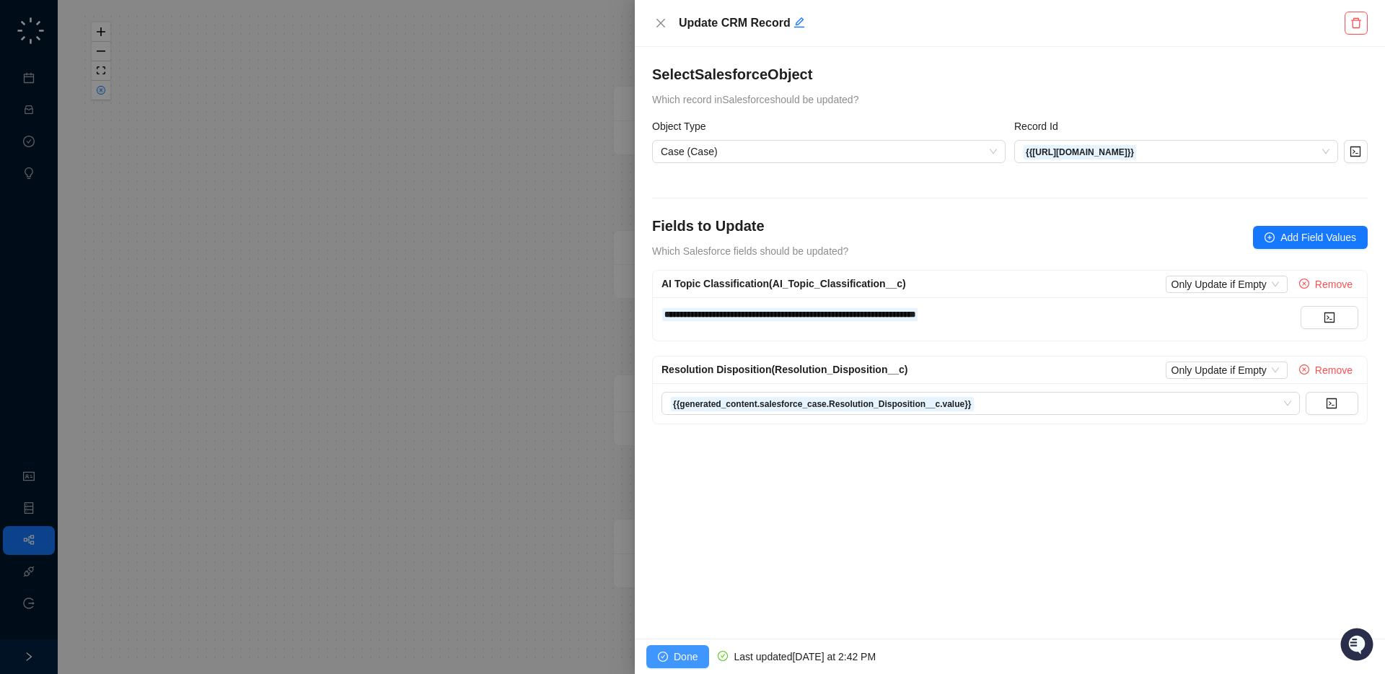
click at [674, 656] on span "Done" at bounding box center [686, 656] width 24 height 16
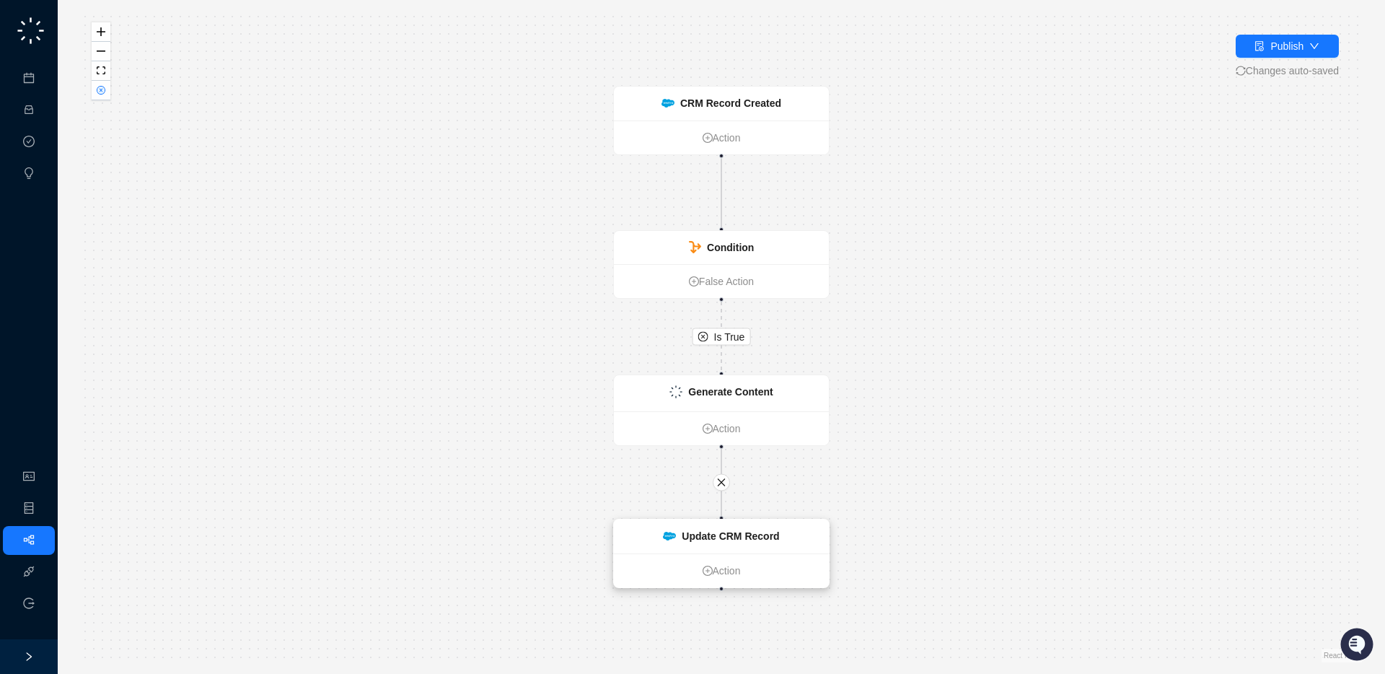
click at [781, 538] on div "Update CRM Record" at bounding box center [721, 536] width 215 height 34
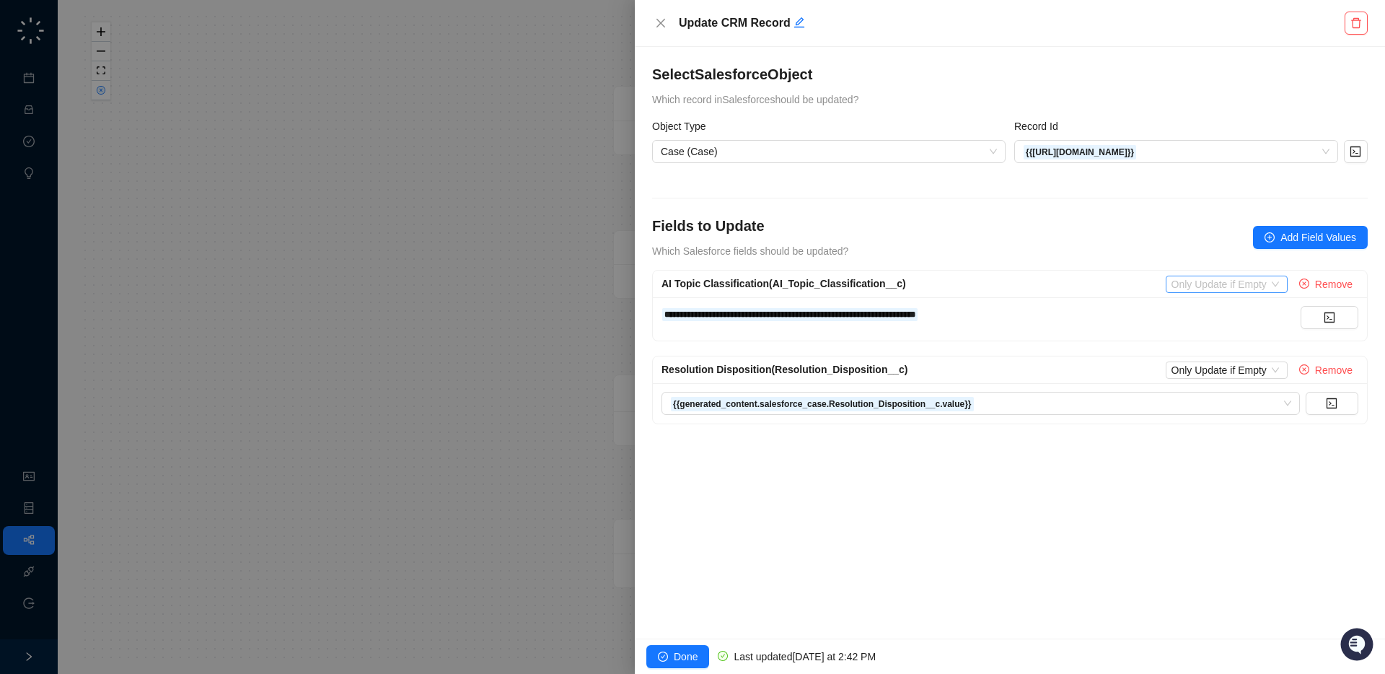
click at [1219, 283] on span "Only Update if Empty" at bounding box center [1226, 284] width 110 height 16
click at [1212, 307] on div "Always Update" at bounding box center [1224, 310] width 102 height 16
click at [1119, 242] on div "Fields to Update Which Salesforce fields should be updated? Add Field Values" at bounding box center [1009, 237] width 715 height 43
drag, startPoint x: 683, startPoint y: 661, endPoint x: 673, endPoint y: 653, distance: 12.8
click at [679, 659] on span "Done" at bounding box center [686, 656] width 24 height 16
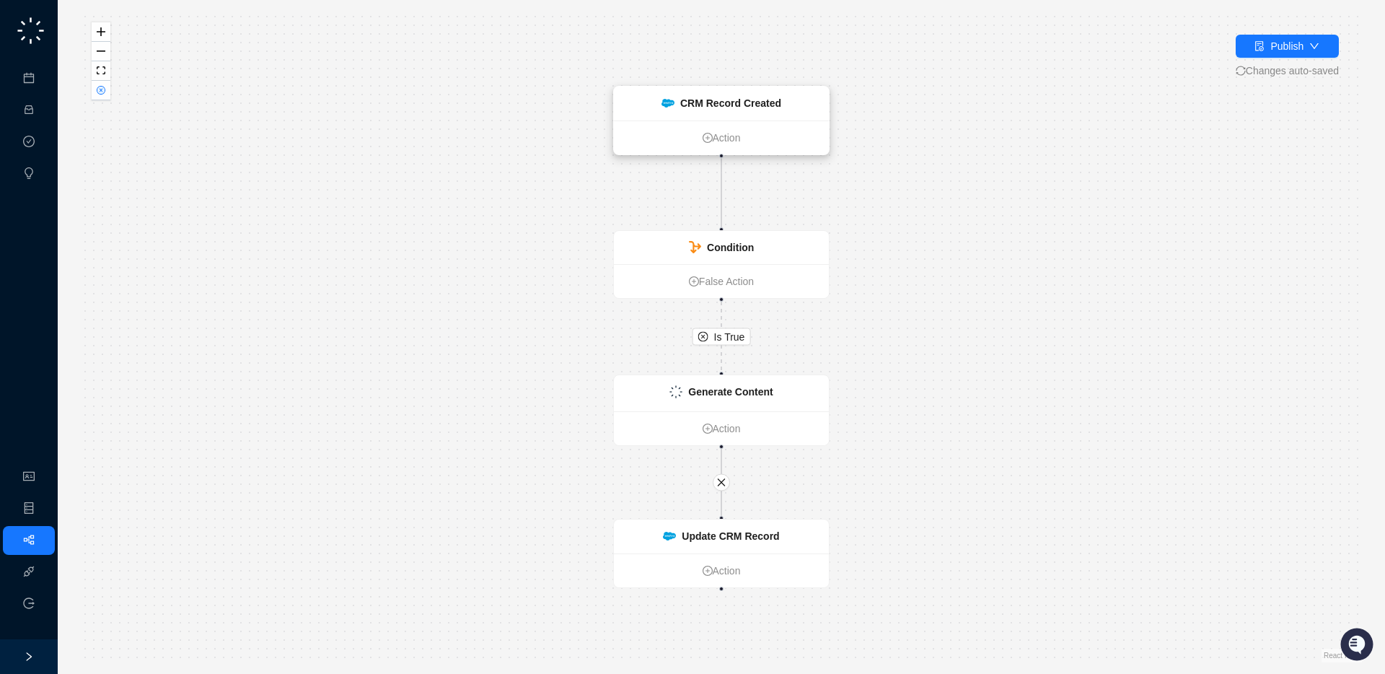
click at [747, 107] on strong "CRM Record Created" at bounding box center [730, 103] width 101 height 12
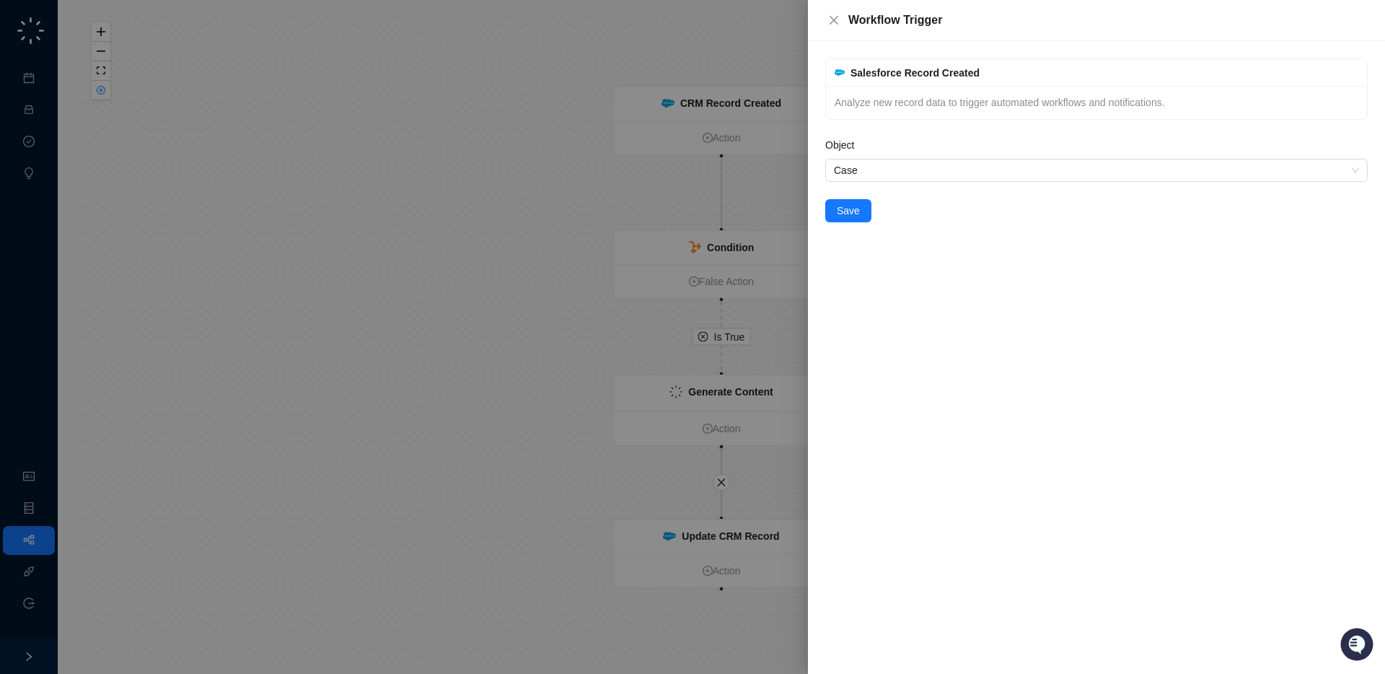
click at [674, 196] on div at bounding box center [692, 337] width 1385 height 674
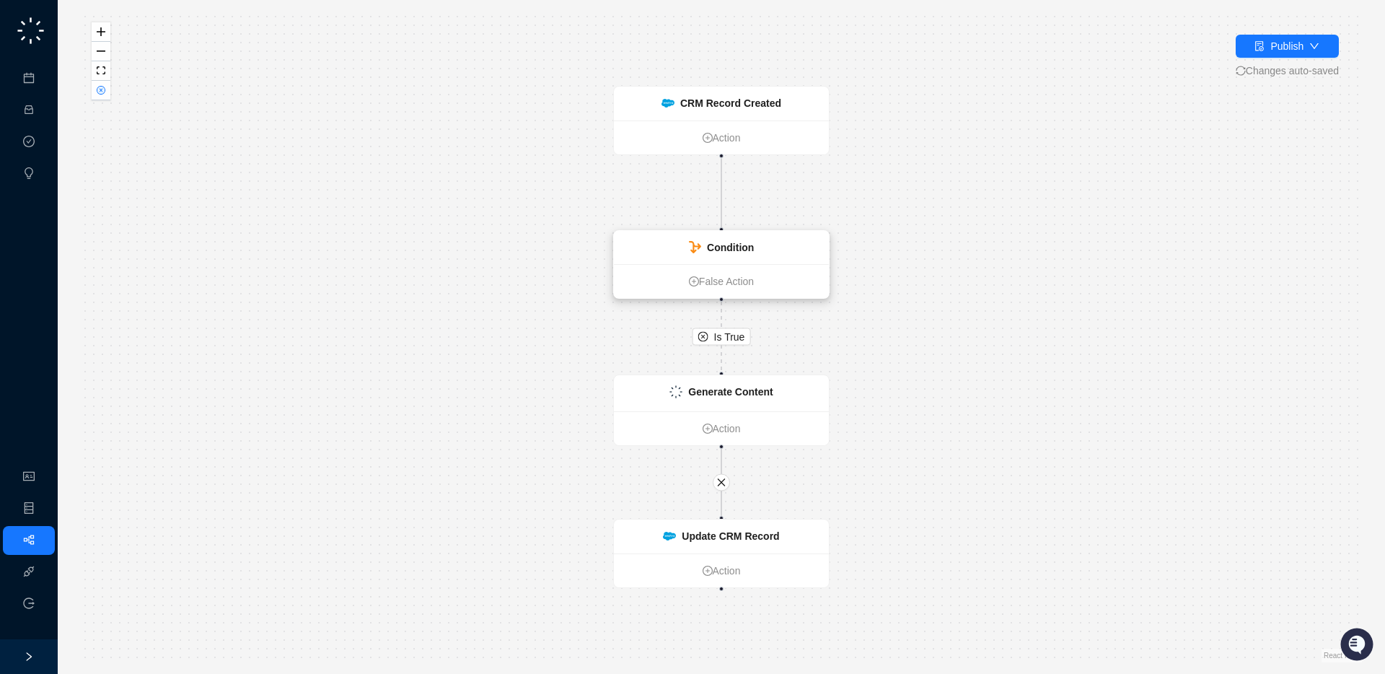
click at [745, 252] on strong "Condition" at bounding box center [730, 248] width 47 height 12
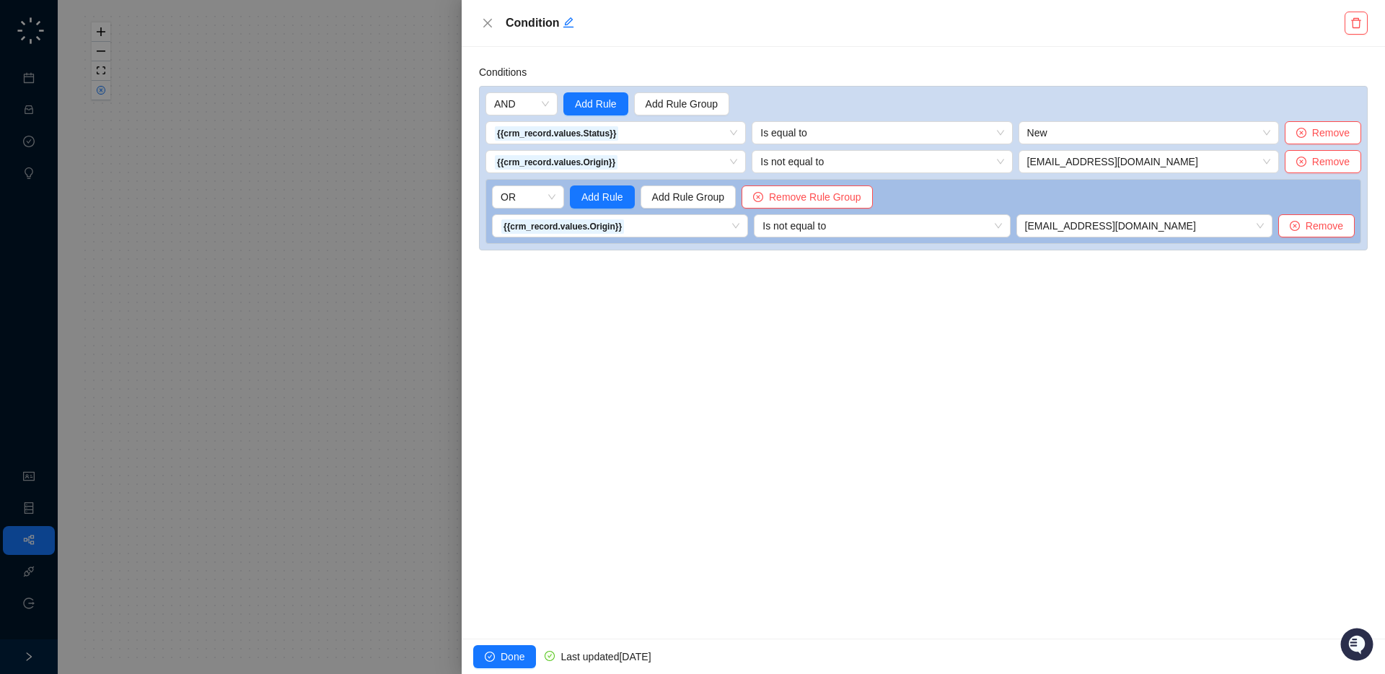
click at [406, 286] on div at bounding box center [692, 337] width 1385 height 674
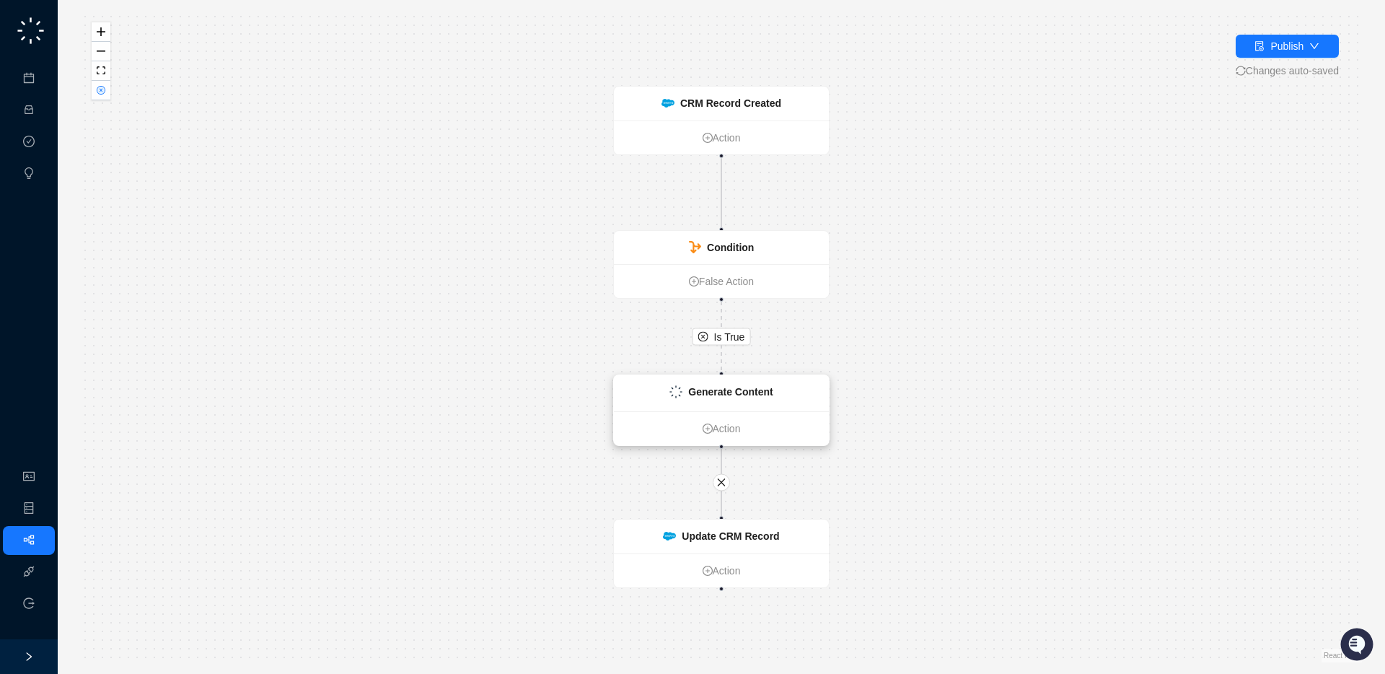
click at [753, 394] on strong "Generate Content" at bounding box center [730, 392] width 84 height 12
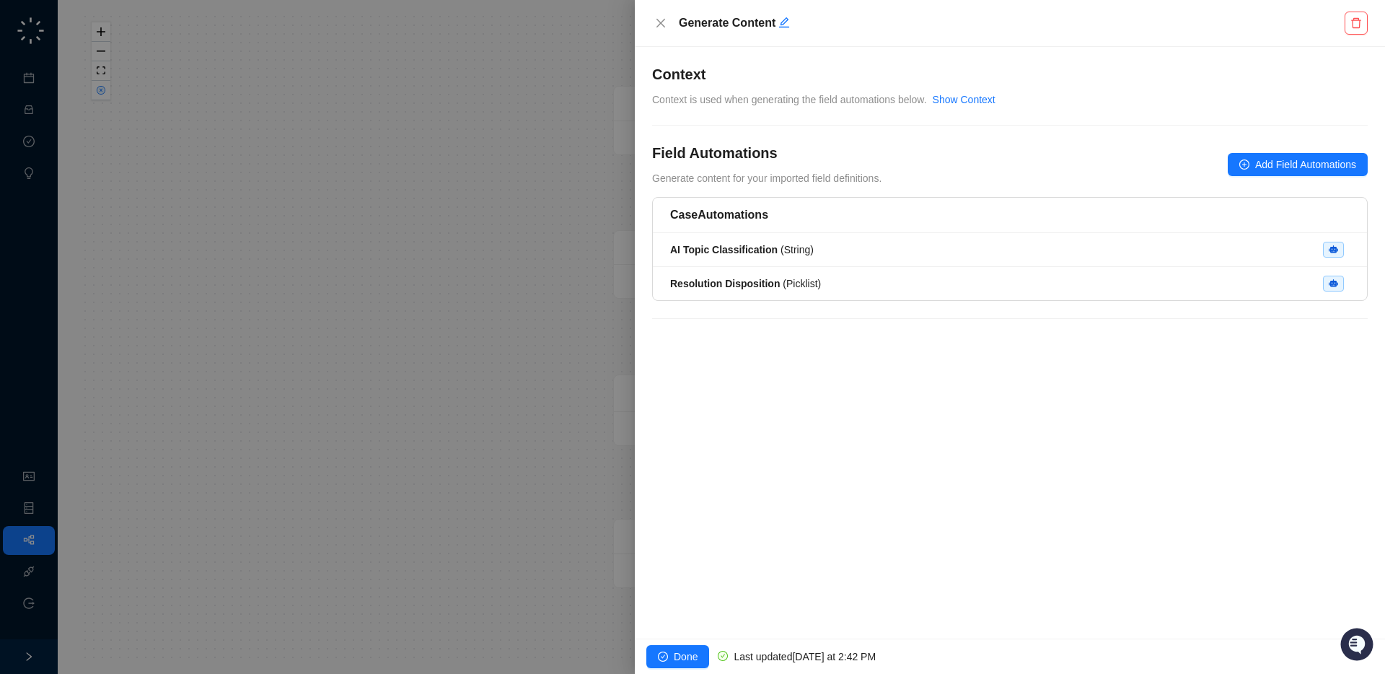
click at [578, 345] on div at bounding box center [692, 337] width 1385 height 674
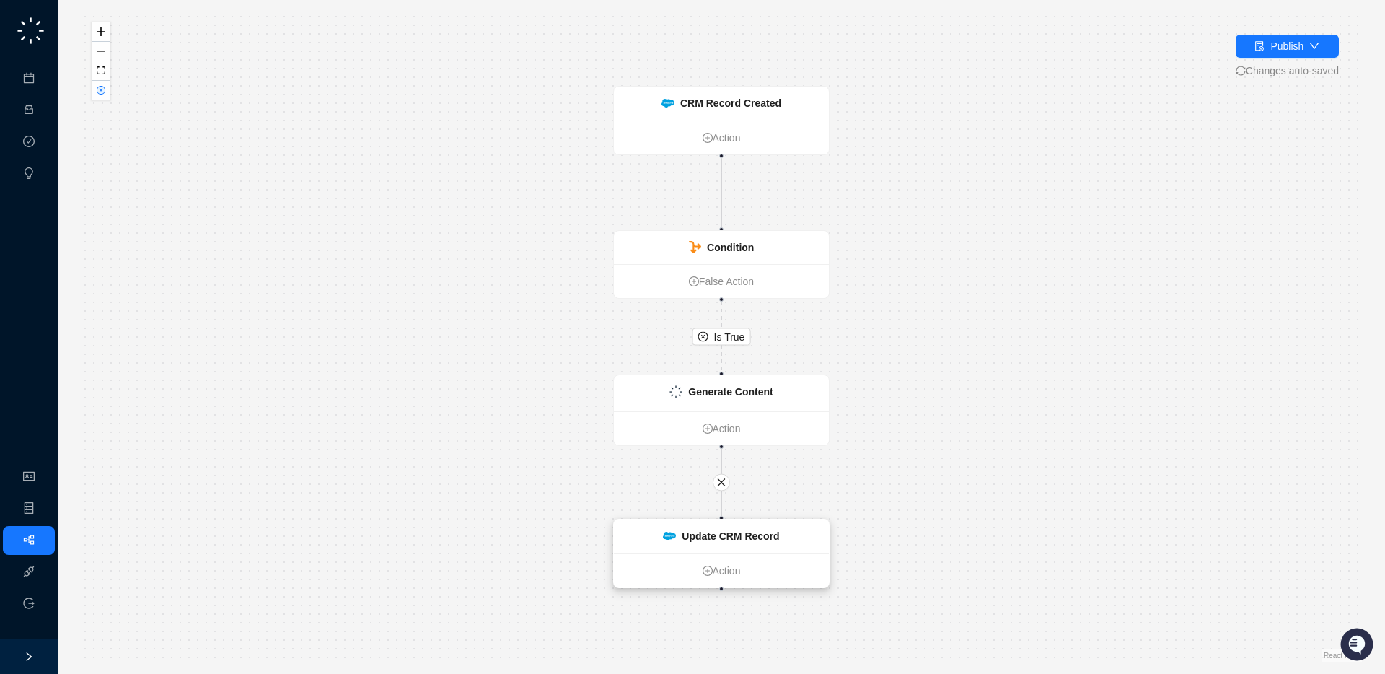
click at [747, 534] on strong "Update CRM Record" at bounding box center [730, 536] width 97 height 12
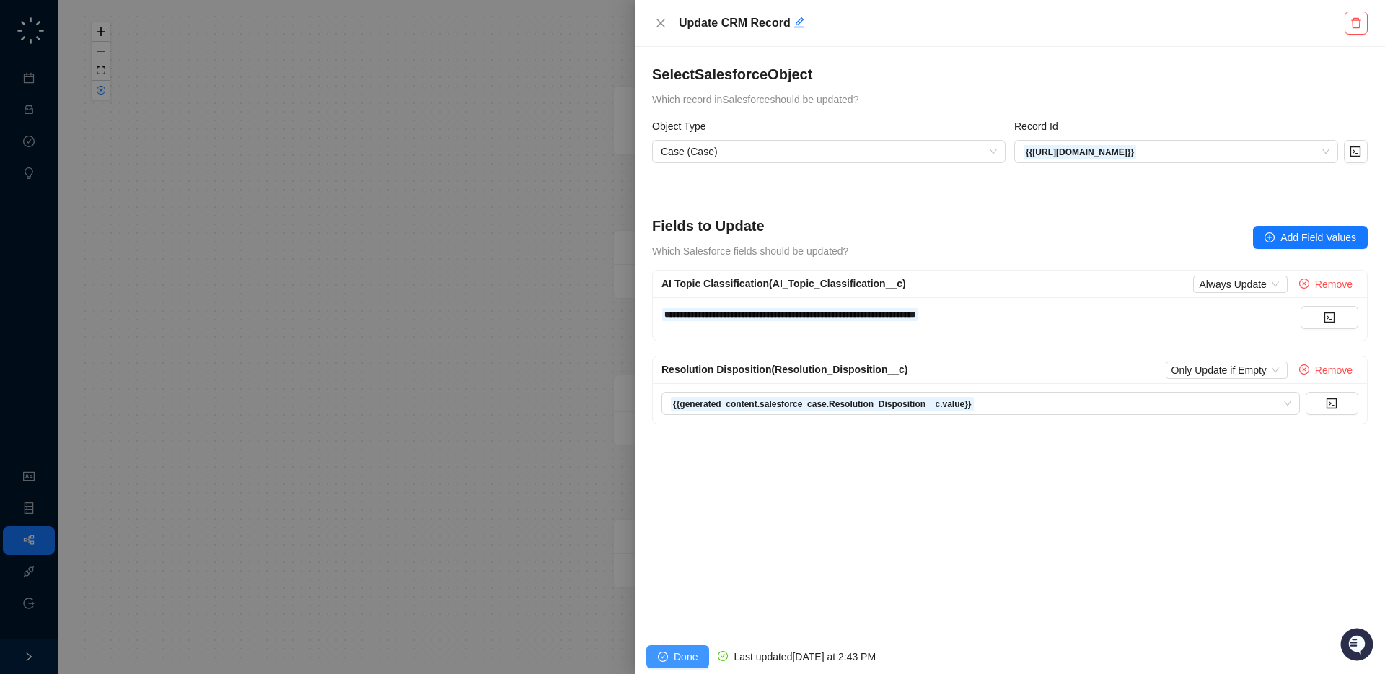
click at [682, 653] on span "Done" at bounding box center [686, 656] width 24 height 16
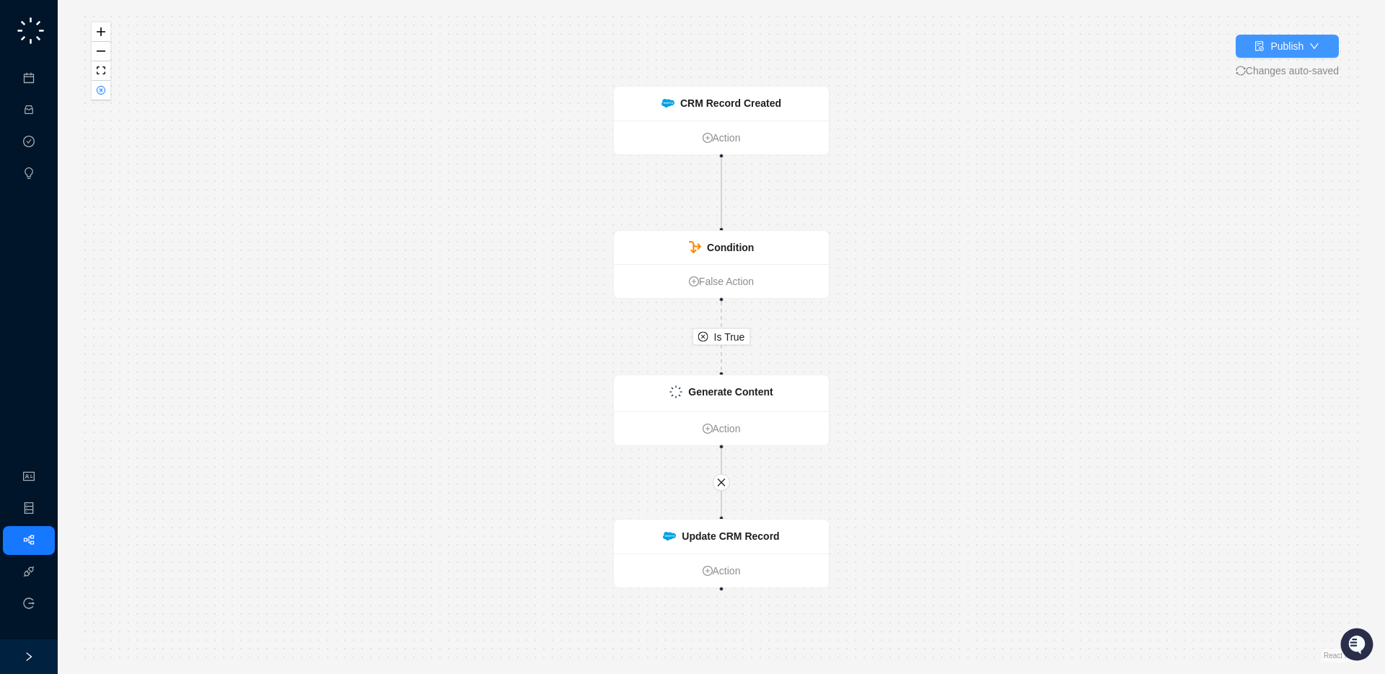
click at [1324, 45] on button "Publish" at bounding box center [1287, 46] width 103 height 23
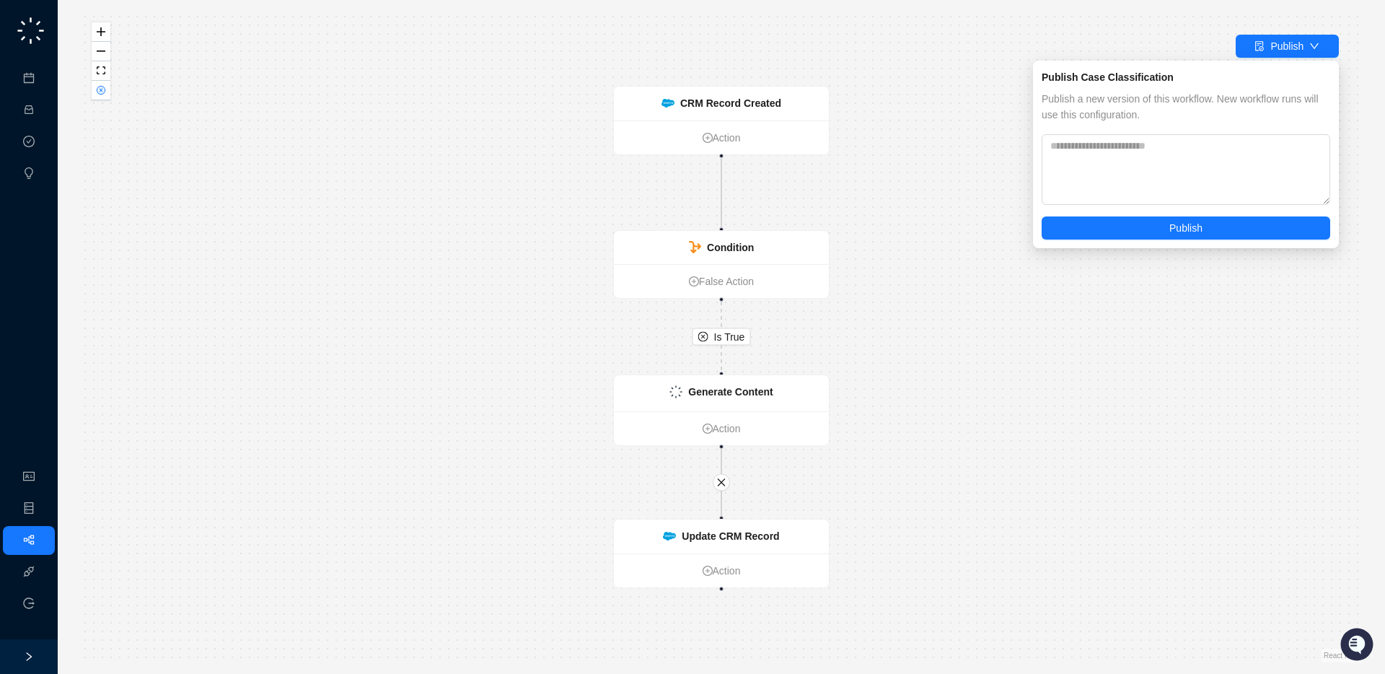
drag, startPoint x: 1216, startPoint y: 230, endPoint x: 1106, endPoint y: 257, distance: 113.0
click at [1216, 230] on button "Publish" at bounding box center [1186, 227] width 289 height 23
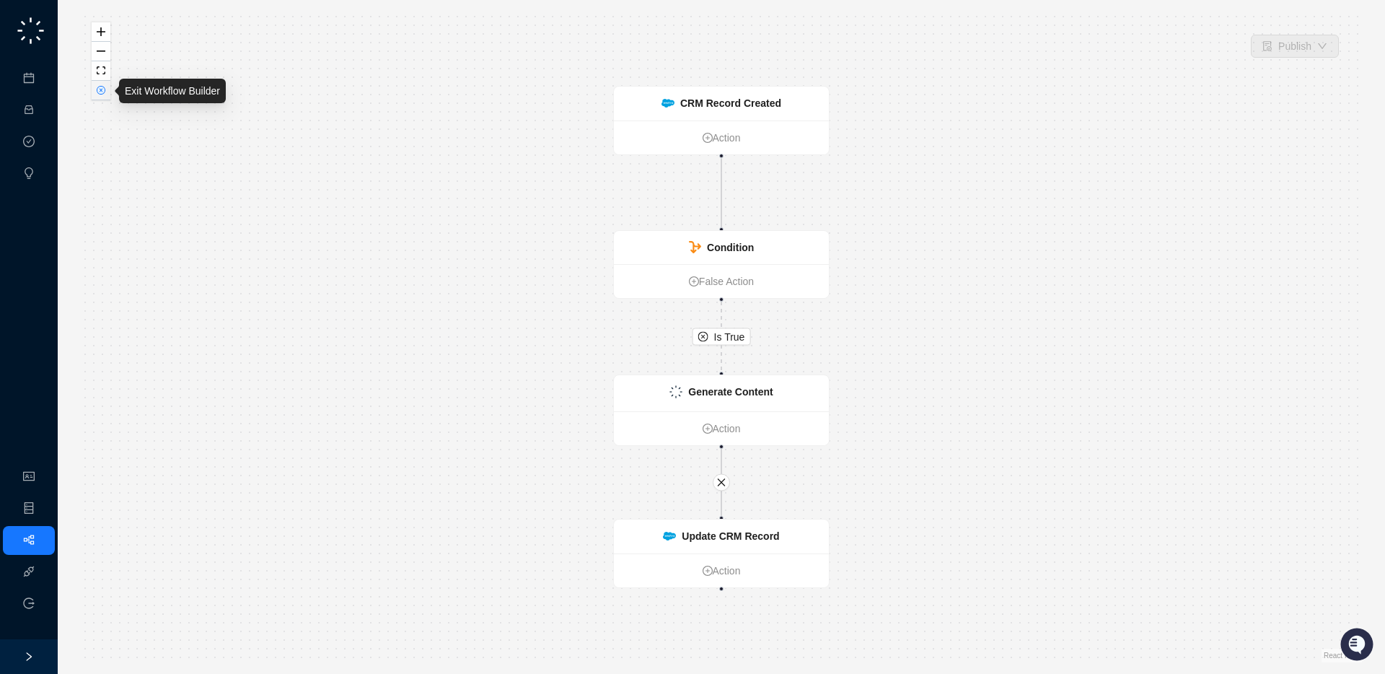
click at [103, 86] on icon "close-circle" at bounding box center [101, 90] width 9 height 9
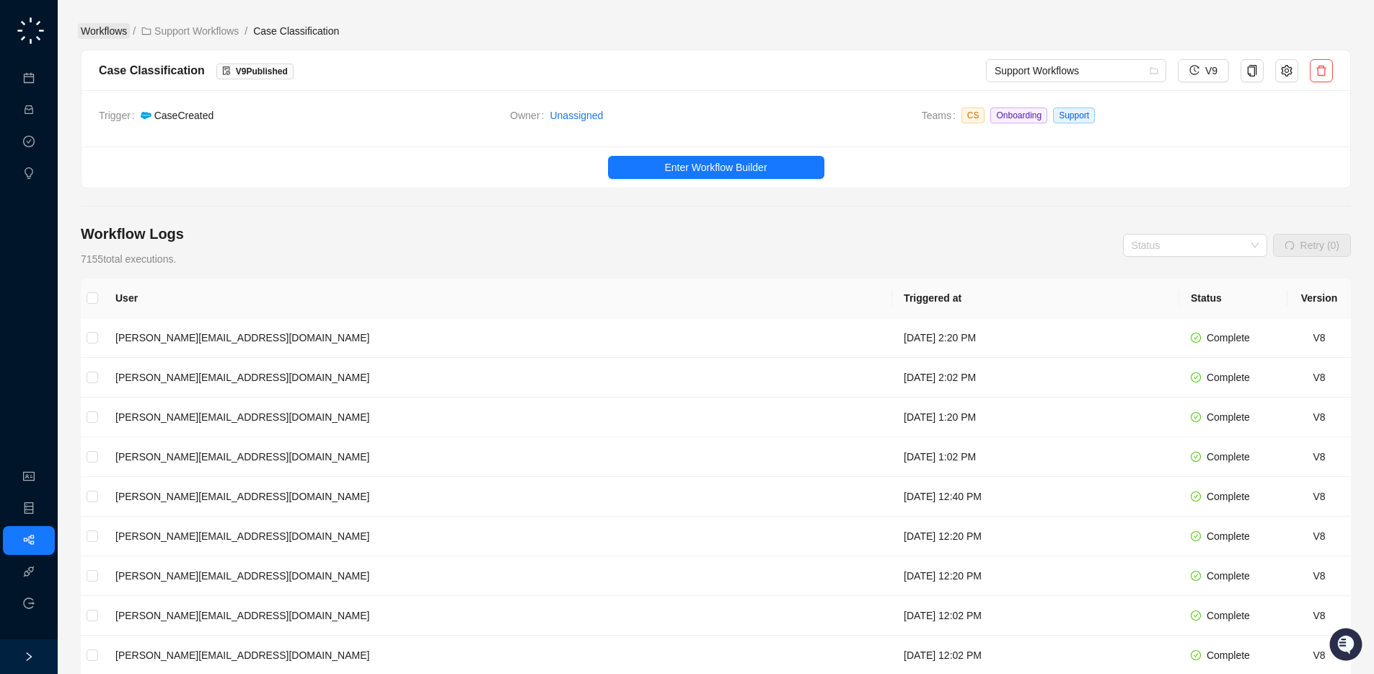
click at [111, 32] on link "Workflows" at bounding box center [104, 31] width 52 height 16
